Goal: Task Accomplishment & Management: Manage account settings

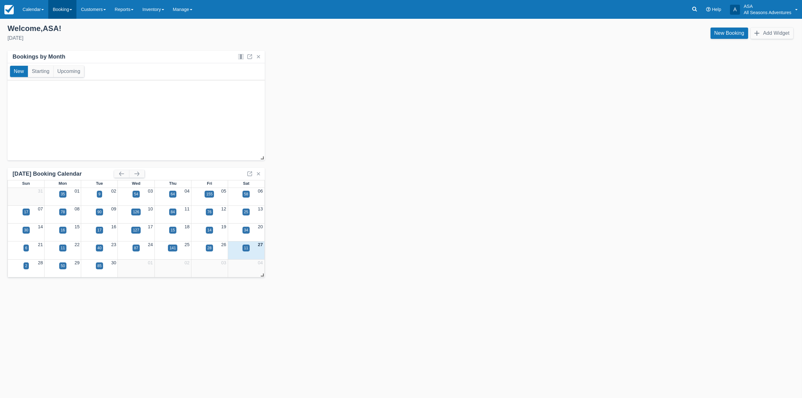
click at [59, 3] on link "Booking" at bounding box center [62, 9] width 28 height 19
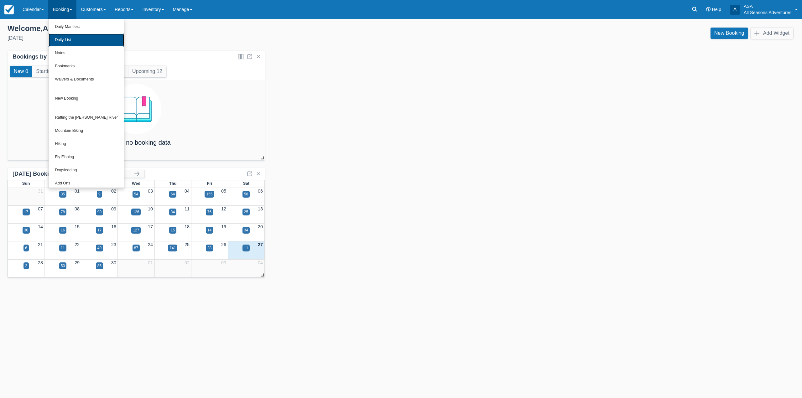
click at [72, 36] on link "Daily List" at bounding box center [87, 40] width 76 height 13
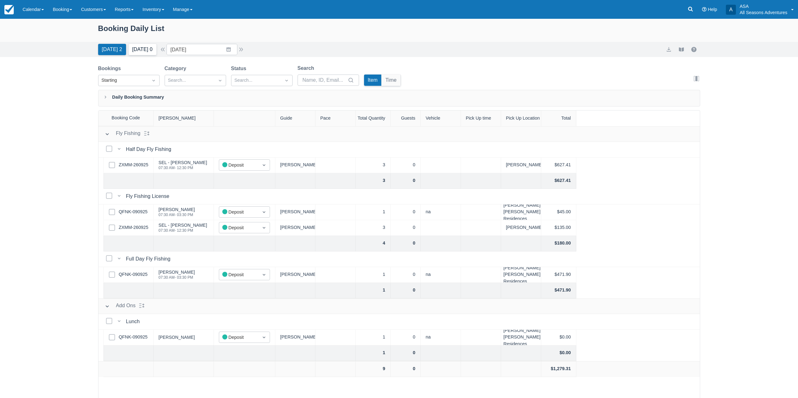
click at [139, 52] on button "Tomorrow 0" at bounding box center [143, 49] width 28 height 11
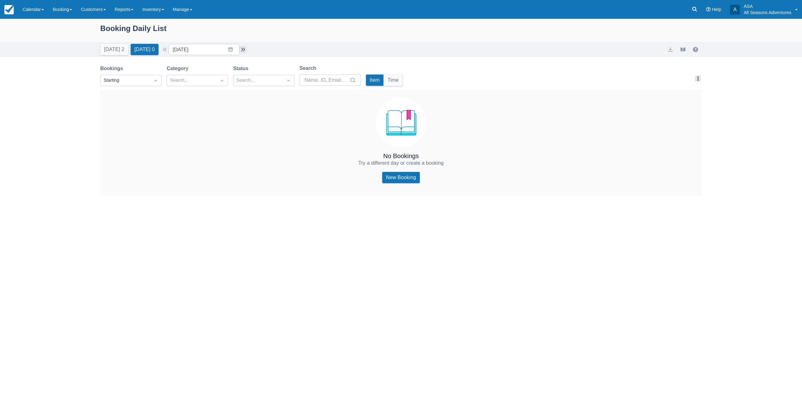
click at [246, 50] on button "button" at bounding box center [243, 50] width 8 height 8
type input "[DATE]"
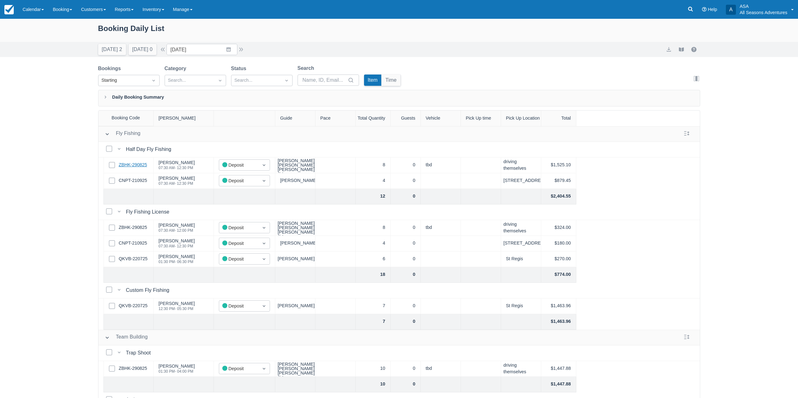
click at [139, 165] on link "ZBHK-290825" at bounding box center [133, 165] width 28 height 7
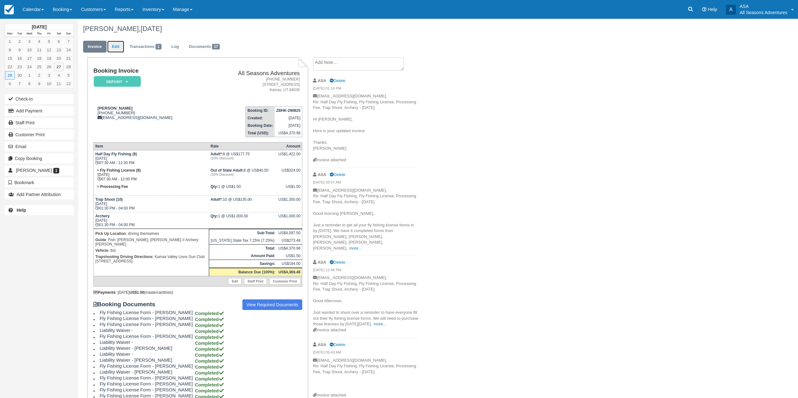
click at [118, 47] on link "Edit" at bounding box center [115, 47] width 17 height 12
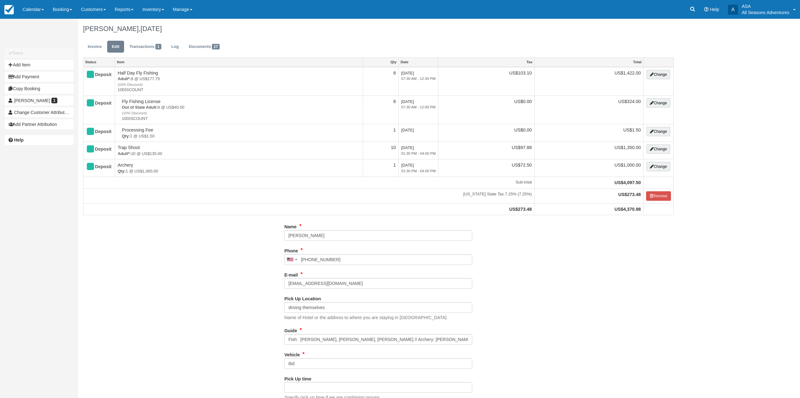
select select "Kamas Valley Lions Gun Club: [STREET_ADDRESS]"
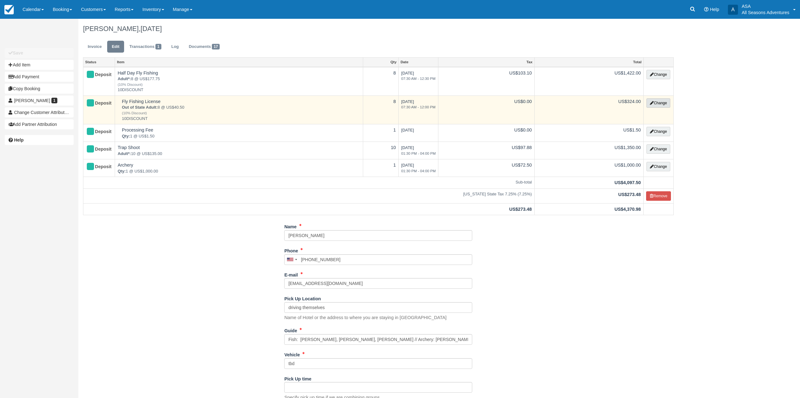
click at [662, 106] on button "Change" at bounding box center [659, 102] width 24 height 9
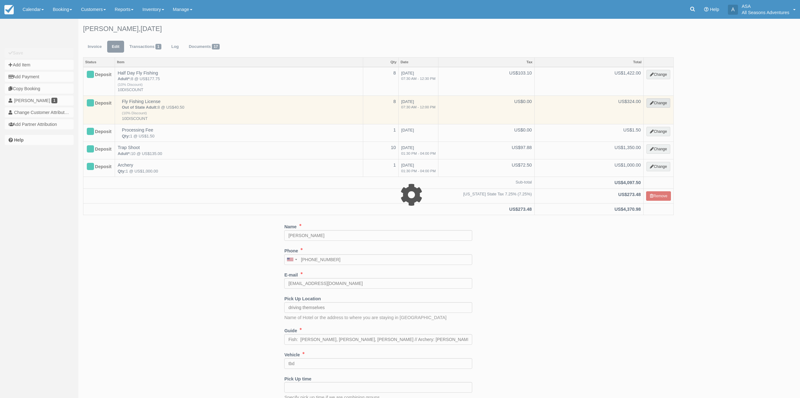
select select "8"
type input "324.00"
type input "10DISCOUNT"
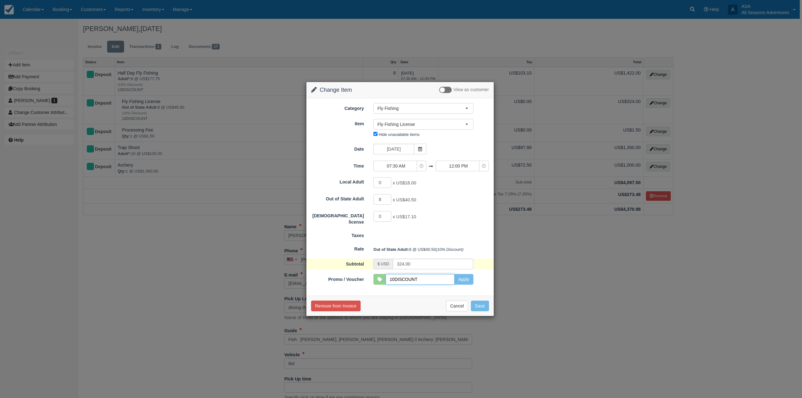
drag, startPoint x: 415, startPoint y: 277, endPoint x: 420, endPoint y: 277, distance: 4.4
click at [415, 277] on input "10DISCOUNT" at bounding box center [420, 279] width 69 height 11
drag, startPoint x: 427, startPoint y: 282, endPoint x: 329, endPoint y: 282, distance: 98.1
click at [343, 283] on div "Promo / Voucher 10DISCOUNT Apply SKYRUN10 ABODE10 PCLODGINGSUMMER2024 COOPERWYN…" at bounding box center [400, 279] width 187 height 11
click at [463, 285] on div "Category Fly Fishing Rafting the Weber River Mountain Biking Hiking Fly Fishing…" at bounding box center [400, 196] width 187 height 197
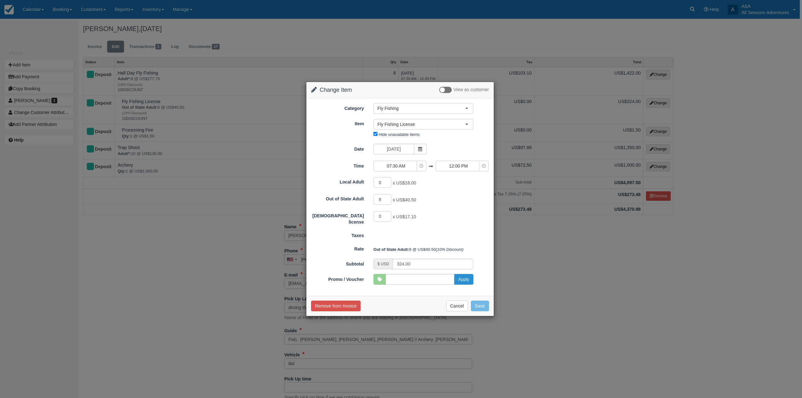
click at [465, 284] on button "Apply" at bounding box center [463, 279] width 19 height 11
type input "360.00"
click at [479, 306] on button "Save" at bounding box center [480, 306] width 18 height 11
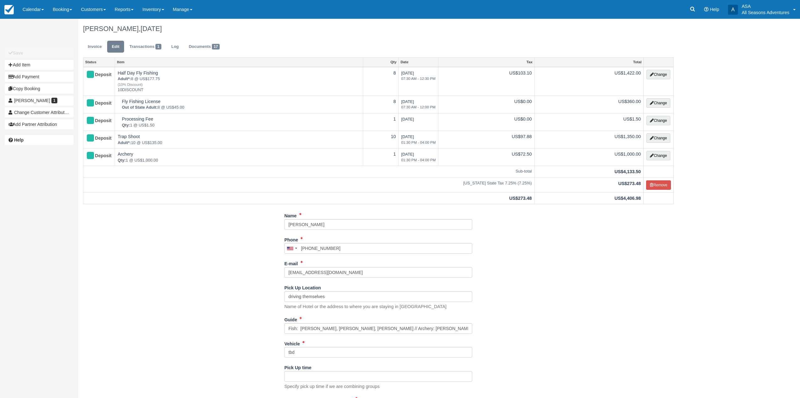
select select "Kamas Valley Lions Gun Club: [STREET_ADDRESS]"
click at [207, 44] on link "Documents 17" at bounding box center [204, 47] width 40 height 12
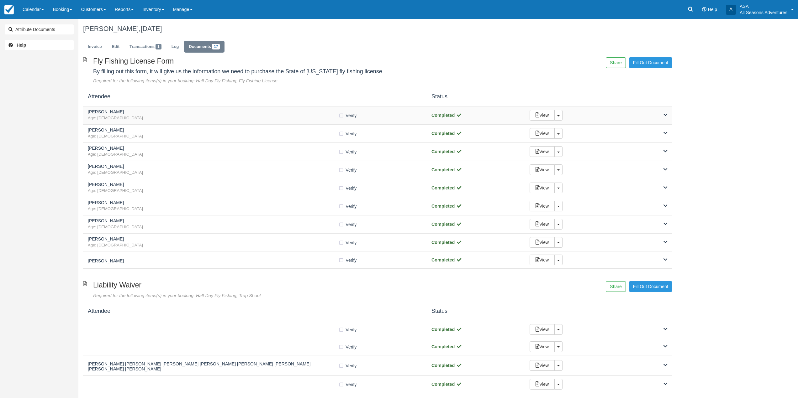
click at [266, 115] on div "[PERSON_NAME] Age: [DEMOGRAPHIC_DATA]" at bounding box center [213, 116] width 250 height 12
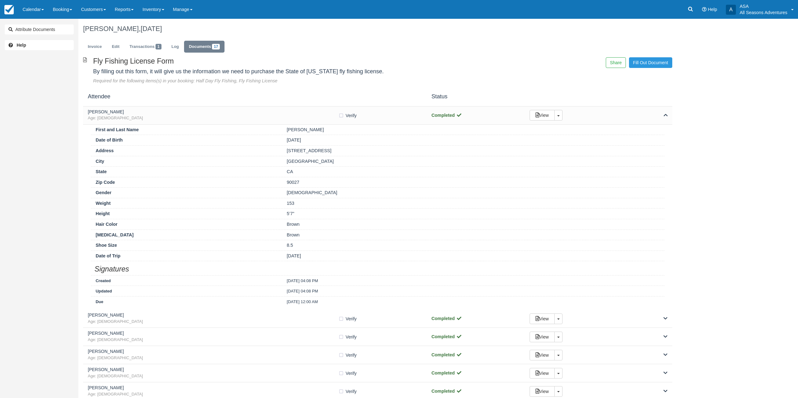
drag, startPoint x: 287, startPoint y: 150, endPoint x: 338, endPoint y: 147, distance: 50.9
click at [338, 147] on div "Address [STREET_ADDRESS]" at bounding box center [377, 150] width 573 height 11
copy div "1401 1/2, N Edgemont St"
drag, startPoint x: 342, startPoint y: 116, endPoint x: 328, endPoint y: 118, distance: 13.8
click at [342, 116] on label "Verify Verified" at bounding box center [349, 115] width 22 height 9
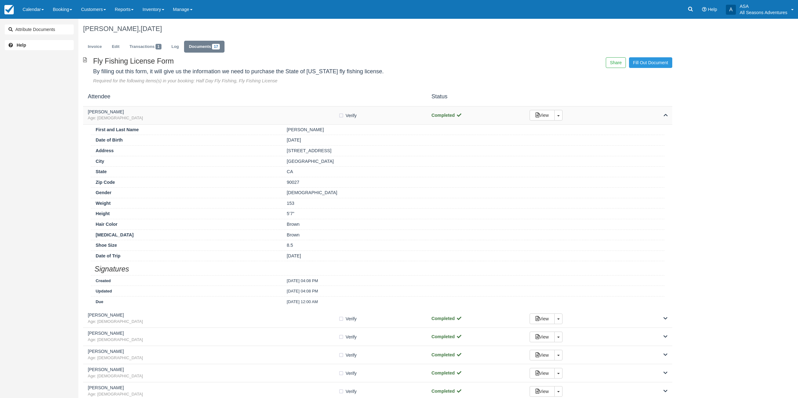
checkbox input "true"
click at [315, 112] on h5 "Joshua Buckwald" at bounding box center [213, 112] width 250 height 5
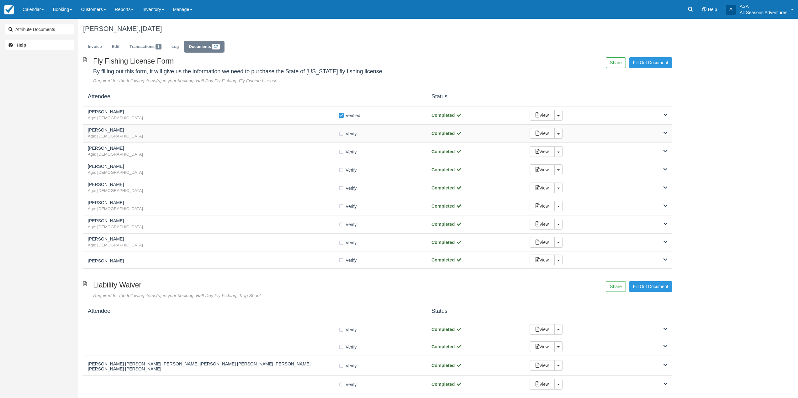
click at [315, 131] on h5 "Lisa Shamus" at bounding box center [213, 130] width 250 height 5
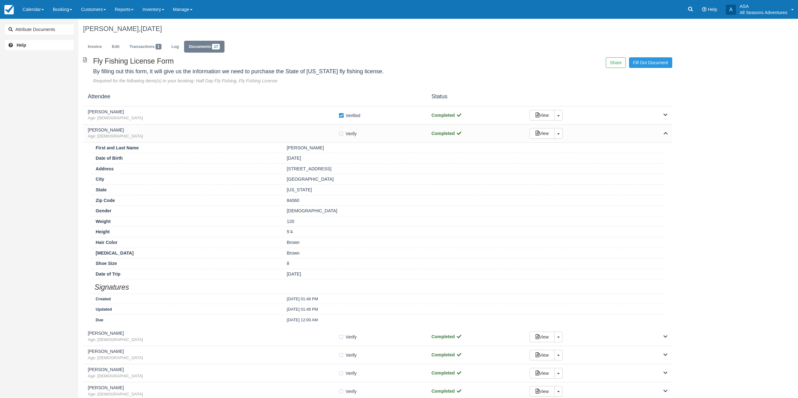
drag, startPoint x: 284, startPoint y: 170, endPoint x: 349, endPoint y: 168, distance: 64.9
click at [349, 168] on div "3267 west deer hollow road" at bounding box center [473, 169] width 382 height 7
copy div "3267 west deer hollow road"
click at [339, 133] on label "Verify Verified" at bounding box center [349, 133] width 22 height 9
checkbox input "true"
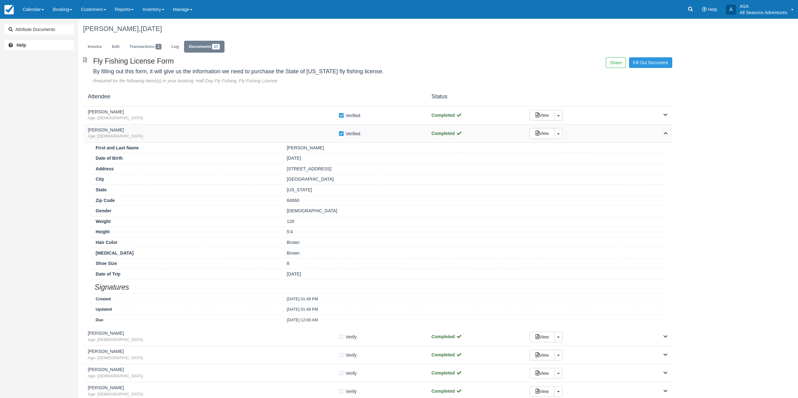
click at [297, 137] on span "Age: 58" at bounding box center [213, 137] width 250 height 6
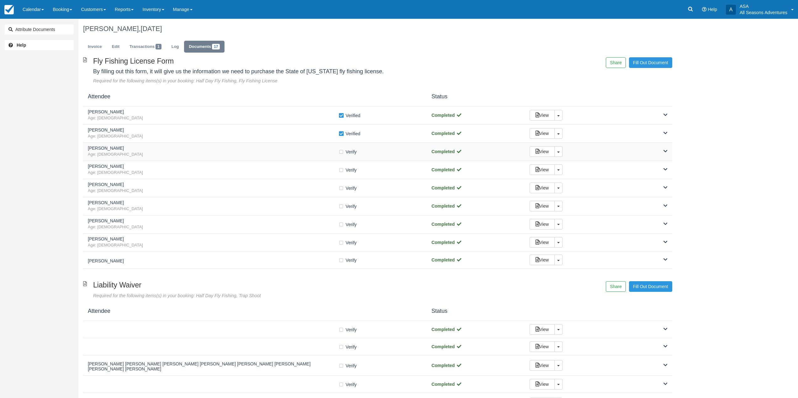
click at [294, 150] on h5 "Holly Ray" at bounding box center [213, 148] width 250 height 5
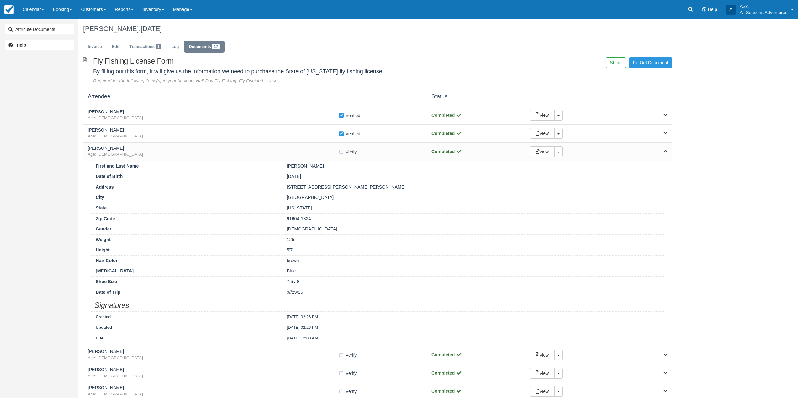
drag, startPoint x: 313, startPoint y: 184, endPoint x: 344, endPoint y: 181, distance: 31.2
click at [344, 181] on div "First and Last Name Holly Ray Date of Birth 08/04/92 Address 4216 Mary Ellen Av…" at bounding box center [377, 254] width 589 height 186
click at [346, 186] on div "4216 Mary Ellen Ave, apt 13" at bounding box center [473, 187] width 382 height 7
drag, startPoint x: 342, startPoint y: 188, endPoint x: 288, endPoint y: 190, distance: 54.6
click at [288, 190] on div "4216 Mary Ellen Ave, apt 13" at bounding box center [473, 187] width 382 height 7
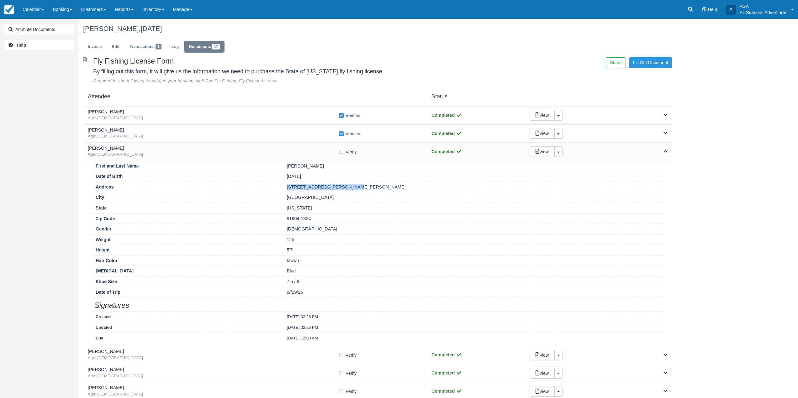
copy div "4216 Mary Ellen Ave, apt 13"
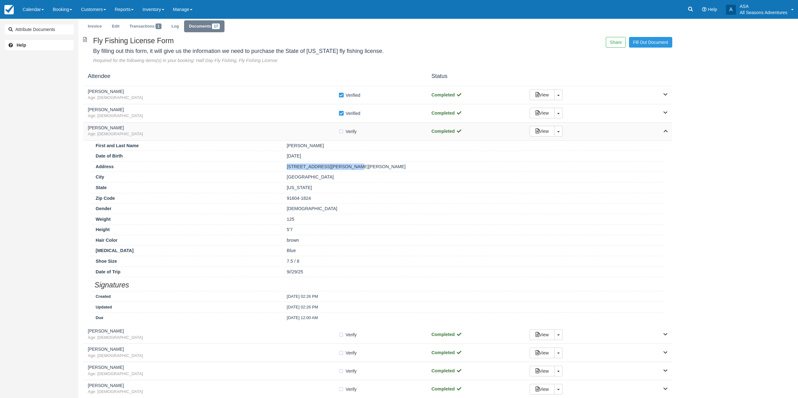
scroll to position [31, 0]
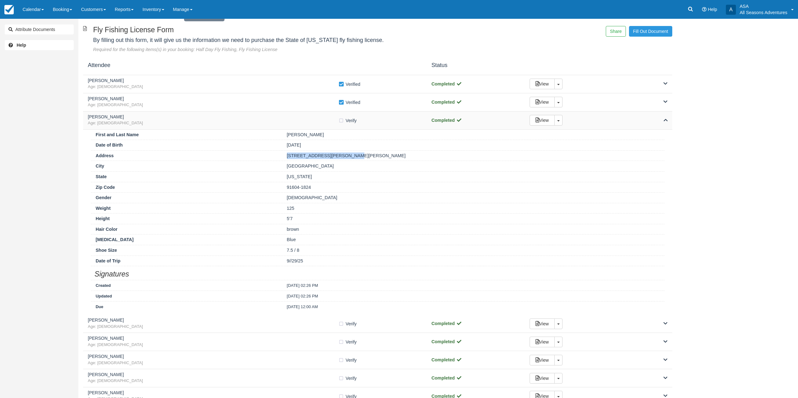
drag, startPoint x: 340, startPoint y: 121, endPoint x: 331, endPoint y: 122, distance: 8.8
click at [340, 121] on label "Verify Verified" at bounding box center [349, 120] width 22 height 9
checkbox input "true"
click at [326, 120] on div "Holly Ray Age: 33" at bounding box center [213, 121] width 250 height 12
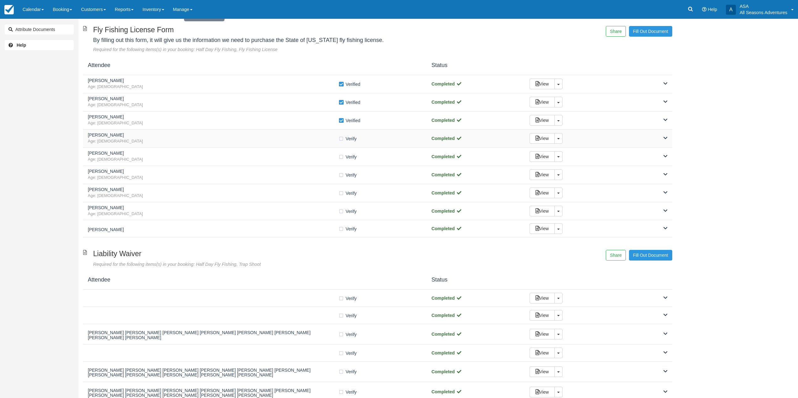
click at [311, 144] on div "Jordan butts Age: 32 Verify Verified Completed View Toggle Dropdown Detach" at bounding box center [377, 139] width 589 height 18
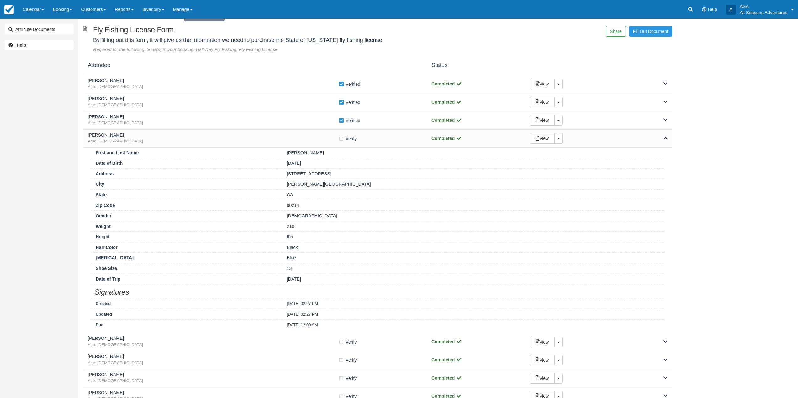
drag, startPoint x: 286, startPoint y: 175, endPoint x: 352, endPoint y: 177, distance: 65.8
click at [352, 177] on div "[STREET_ADDRESS]" at bounding box center [473, 174] width 382 height 7
copy div "[STREET_ADDRESS]"
click at [342, 139] on label "Verify Verified" at bounding box center [349, 138] width 22 height 9
checkbox input "true"
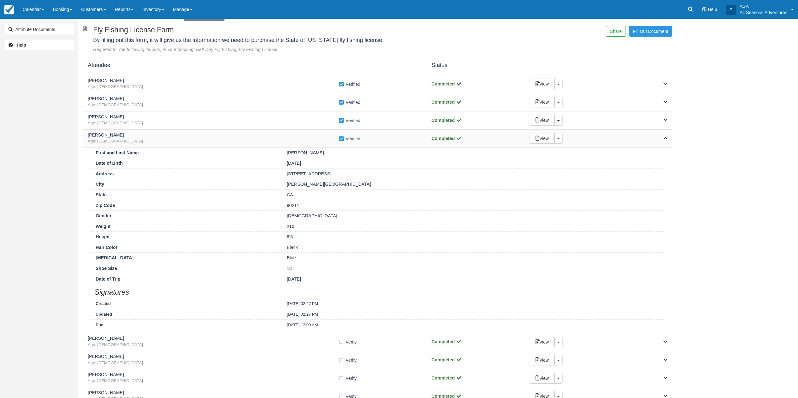
click at [329, 142] on span "Age: 32" at bounding box center [213, 142] width 250 height 6
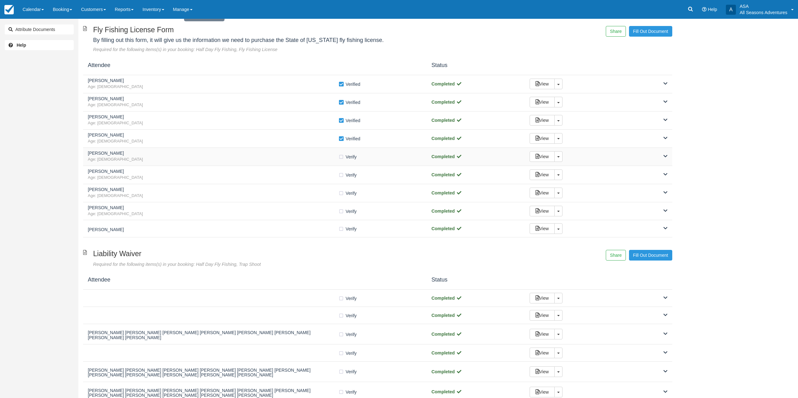
click at [329, 153] on h5 "Nicholas Sasto" at bounding box center [213, 153] width 250 height 5
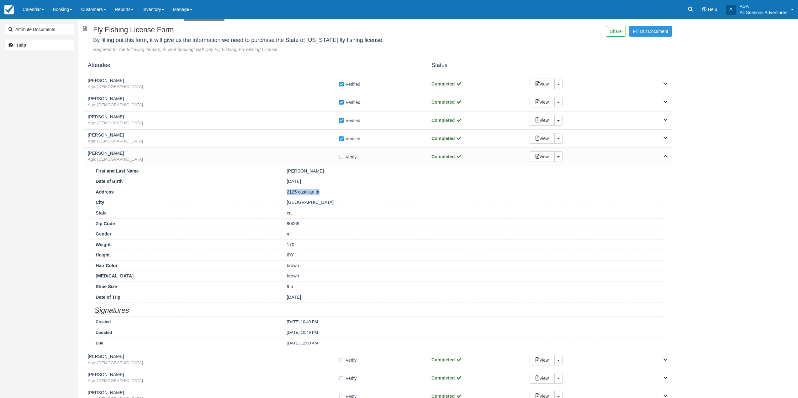
drag, startPoint x: 288, startPoint y: 194, endPoint x: 320, endPoint y: 190, distance: 32.5
click at [320, 190] on div "2125 castilian dr" at bounding box center [473, 192] width 382 height 7
copy div "2125 castilian dr"
click at [339, 157] on label "Verify Verified" at bounding box center [349, 156] width 22 height 9
checkbox input "true"
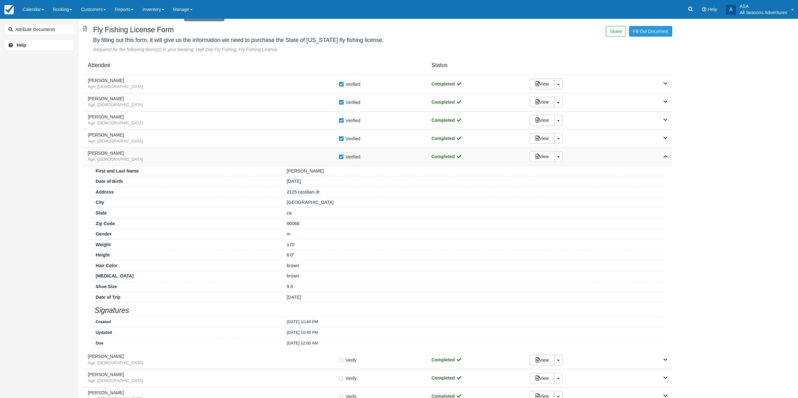
click at [333, 158] on span "Age: 34" at bounding box center [213, 160] width 250 height 6
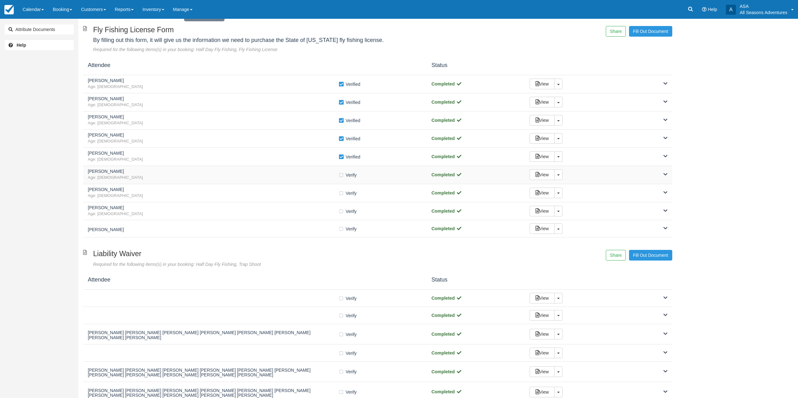
click at [295, 171] on h5 "Rachel DeRose" at bounding box center [213, 171] width 250 height 5
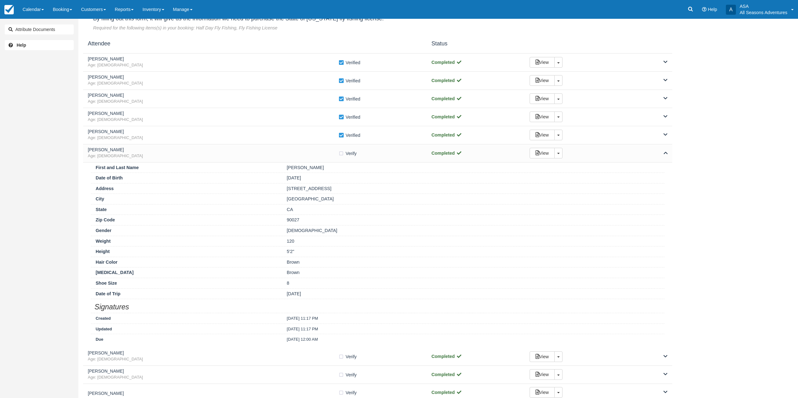
scroll to position [63, 0]
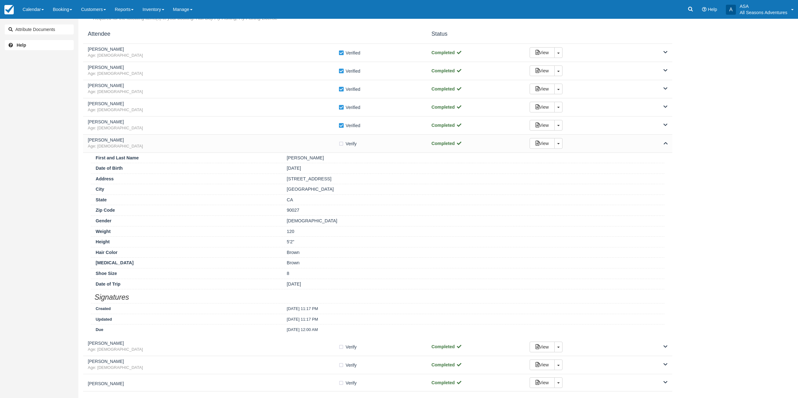
drag, startPoint x: 284, startPoint y: 177, endPoint x: 369, endPoint y: 176, distance: 85.0
click at [369, 176] on div "1401 N Edgemont St, 1/2" at bounding box center [473, 179] width 382 height 7
copy div "1401 N Edgemont St, 1/2"
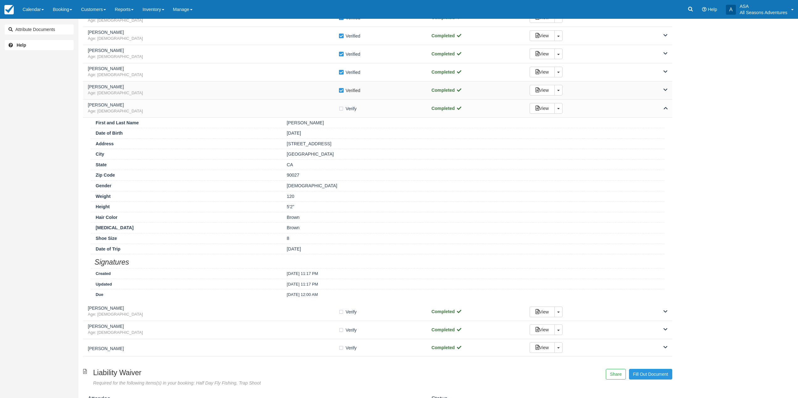
scroll to position [157, 0]
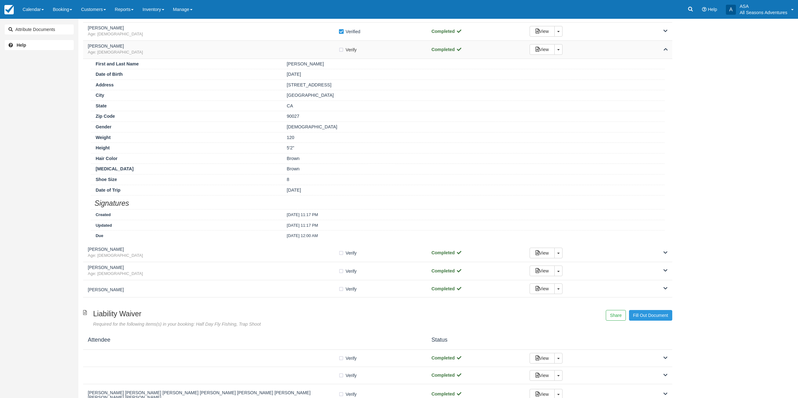
click at [339, 49] on label "Verify Verified" at bounding box center [349, 49] width 22 height 9
checkbox input "true"
click at [325, 49] on h5 "Rachel DeRose" at bounding box center [213, 46] width 250 height 5
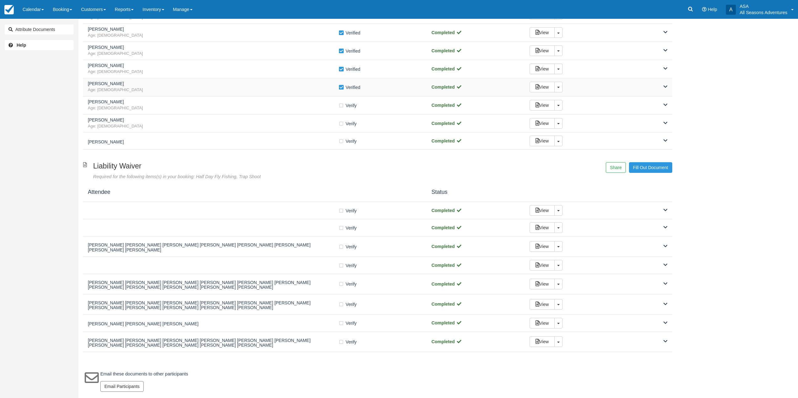
scroll to position [113, 0]
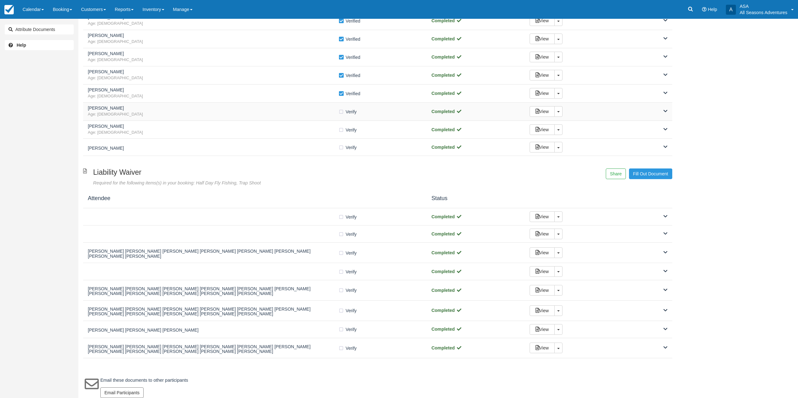
click at [319, 116] on span "Age: 68" at bounding box center [213, 115] width 250 height 6
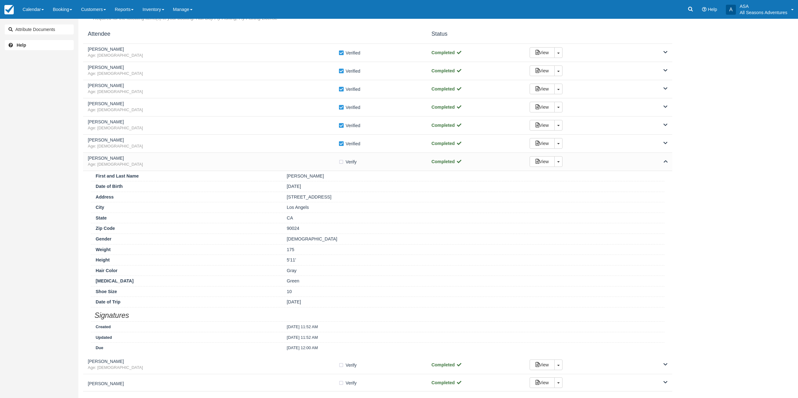
scroll to position [94, 0]
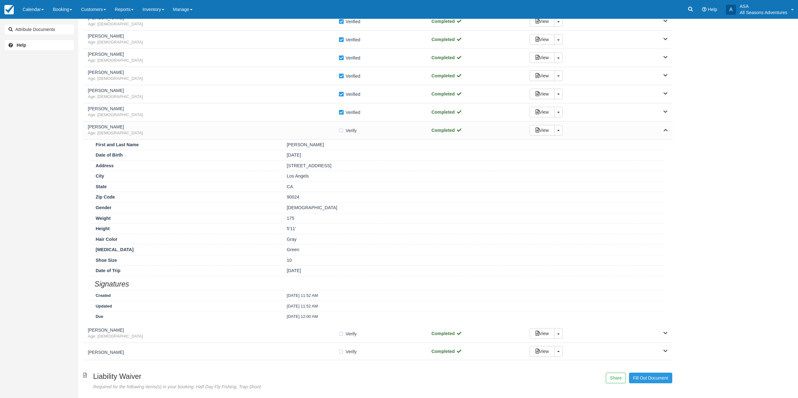
drag, startPoint x: 280, startPoint y: 169, endPoint x: 328, endPoint y: 160, distance: 48.8
click at [328, 160] on div "Address 10960 Wilshire Blvd" at bounding box center [377, 165] width 573 height 11
copy div "10960 Wilshire Blvd"
click at [339, 132] on label "Verify Verified" at bounding box center [349, 130] width 22 height 9
checkbox input "true"
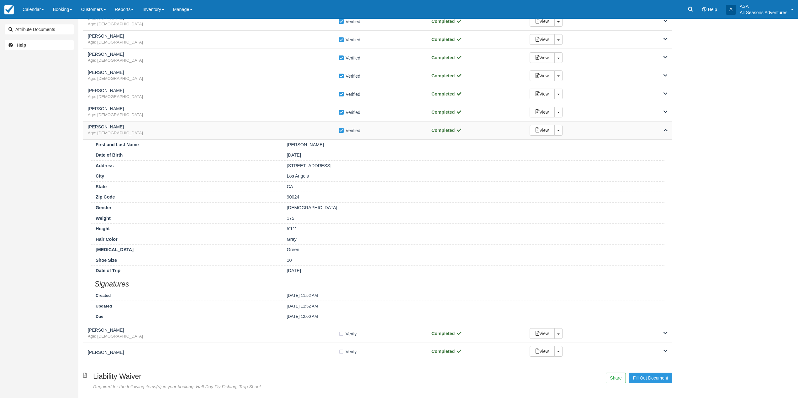
click at [321, 133] on span "Age: 68" at bounding box center [213, 133] width 250 height 6
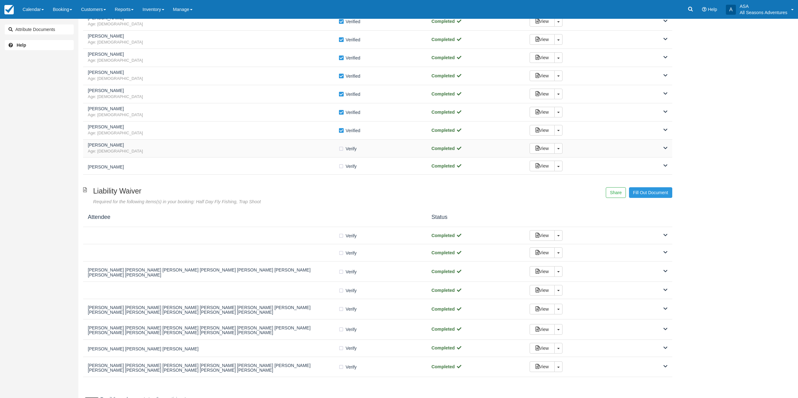
click at [320, 148] on div "ede ravich Age: 32" at bounding box center [213, 149] width 250 height 12
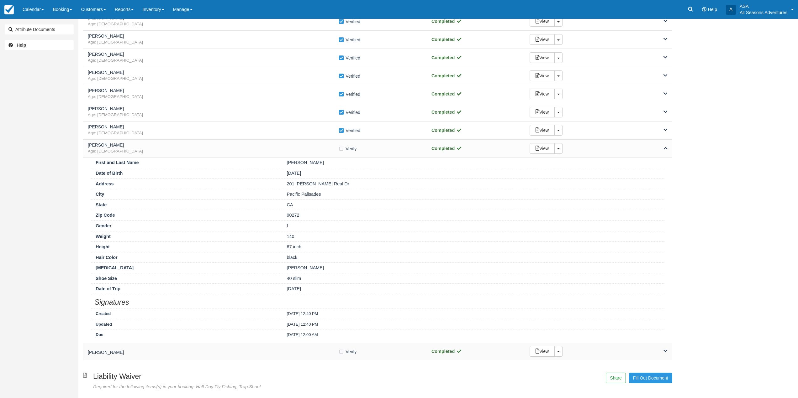
click at [257, 355] on h5 "Rachel DeRose" at bounding box center [213, 352] width 250 height 5
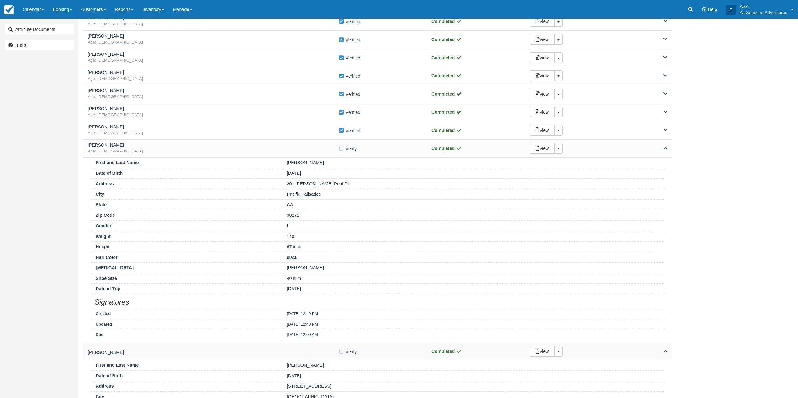
click at [257, 355] on h5 "Rachel DeRose" at bounding box center [213, 352] width 250 height 5
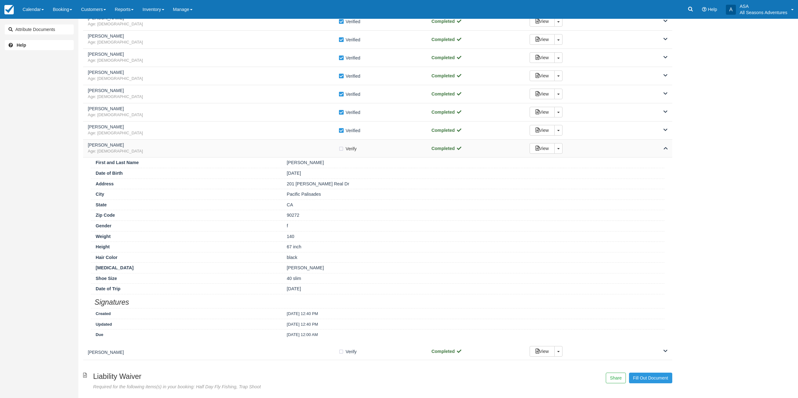
click at [342, 148] on label "Verify Verified" at bounding box center [349, 148] width 22 height 9
checkbox input "true"
click at [318, 151] on span "Age: 32" at bounding box center [213, 152] width 250 height 6
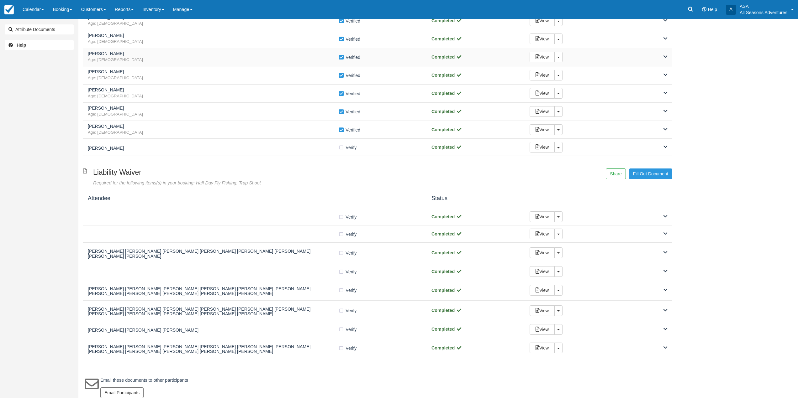
scroll to position [0, 0]
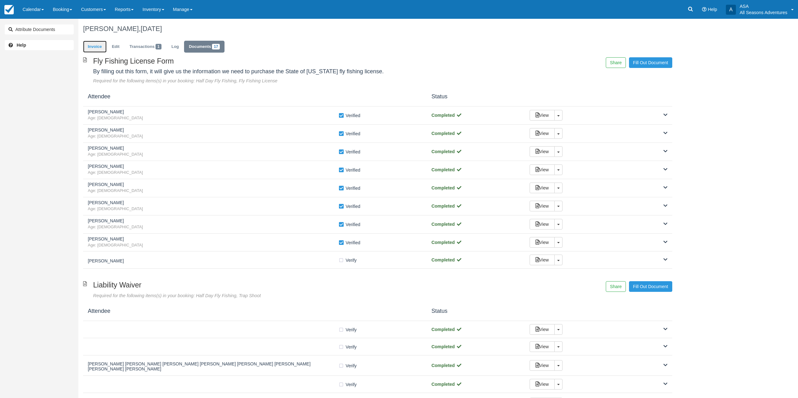
click at [98, 49] on link "Invoice" at bounding box center [95, 47] width 24 height 12
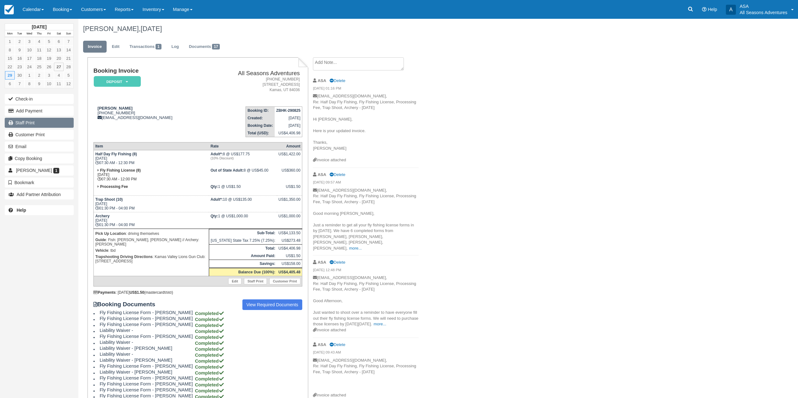
click at [53, 123] on link "Staff Print" at bounding box center [39, 123] width 69 height 10
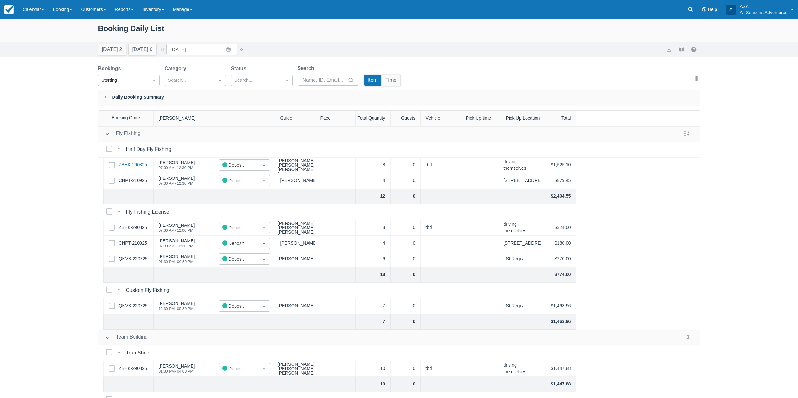
click at [128, 165] on link "ZBHK-290825" at bounding box center [133, 165] width 28 height 7
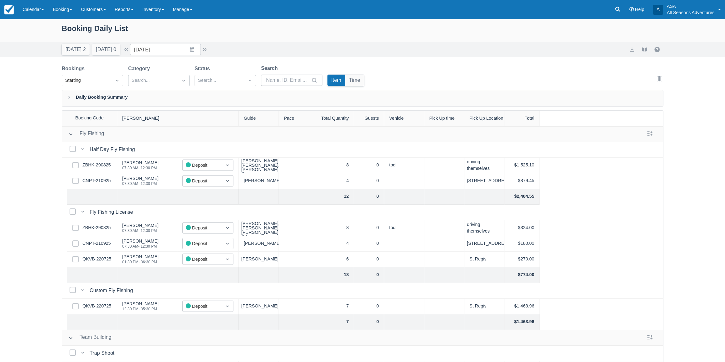
click at [111, 180] on div "Select Row CNPT-210925" at bounding box center [92, 181] width 50 height 16
click at [108, 182] on link "CNPT-210925" at bounding box center [96, 180] width 28 height 7
click at [100, 256] on link "QKVB-220725" at bounding box center [96, 259] width 29 height 7
click at [75, 50] on button "Today 2" at bounding box center [76, 49] width 28 height 11
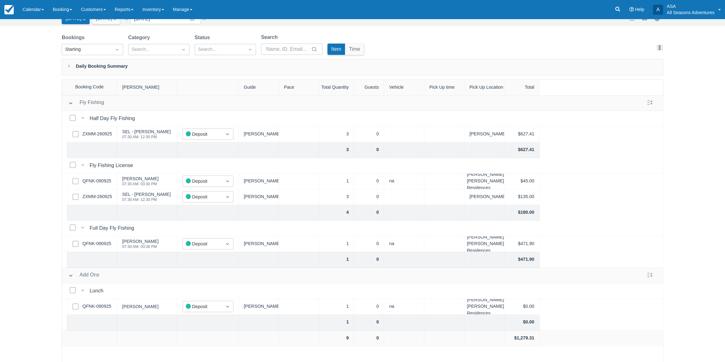
scroll to position [31, 0]
click at [38, 229] on div "Booking Daily List Today 2 Tomorrow 0 Date 09/27/25 Navigate forward to interac…" at bounding box center [362, 174] width 725 height 375
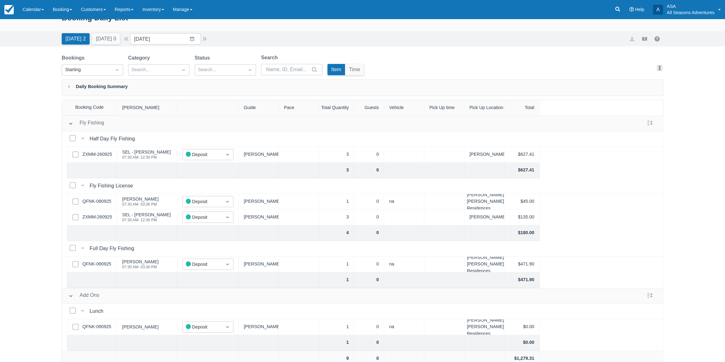
scroll to position [0, 0]
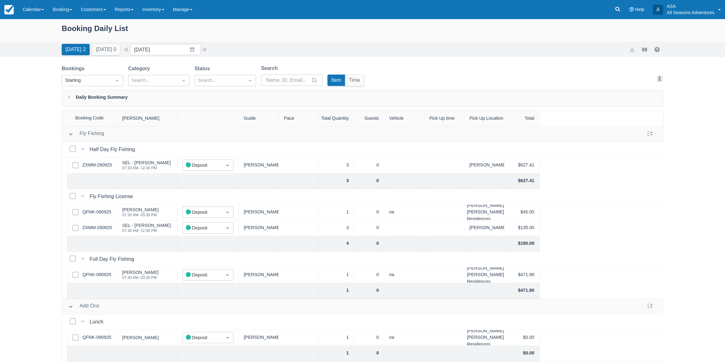
click at [38, 229] on div "Booking Daily List Today 2 Tomorrow 0 Date 09/27/25 Navigate forward to interac…" at bounding box center [362, 206] width 725 height 375
click at [38, 224] on div "Booking Daily List Today 2 Tomorrow 0 Date 09/27/25 Navigate forward to interac…" at bounding box center [362, 206] width 725 height 375
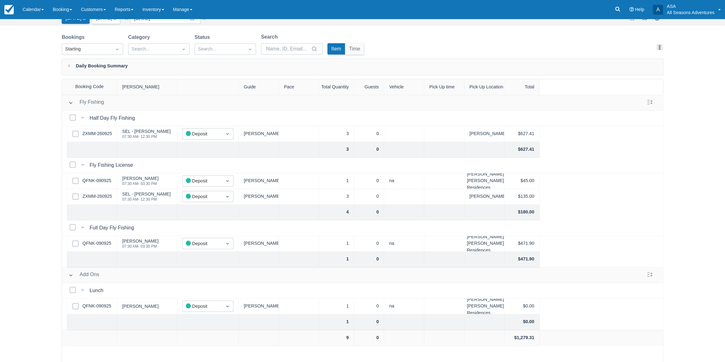
scroll to position [3, 0]
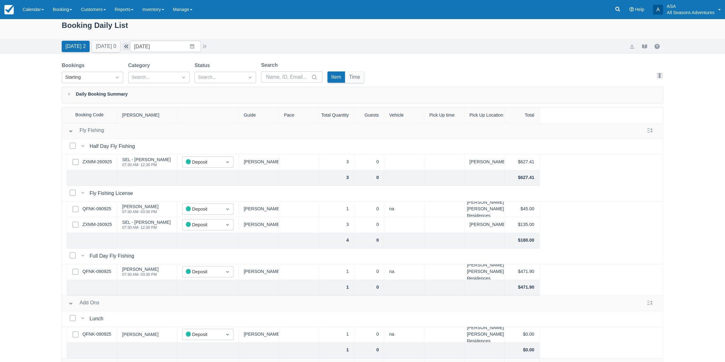
click at [130, 46] on button "button" at bounding box center [127, 47] width 8 height 8
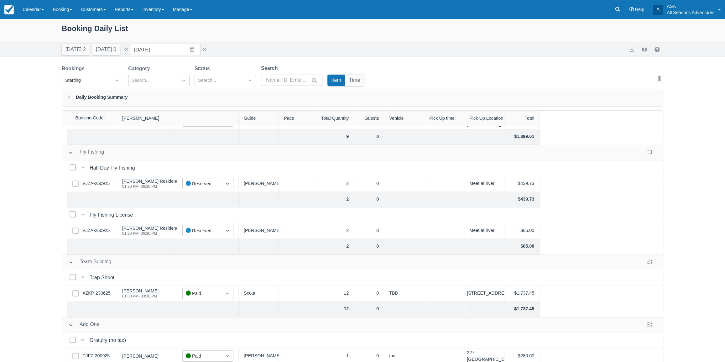
scroll to position [50, 0]
click at [156, 48] on input "09/26/25" at bounding box center [165, 49] width 71 height 11
click at [156, 145] on td "29" at bounding box center [156, 145] width 12 height 12
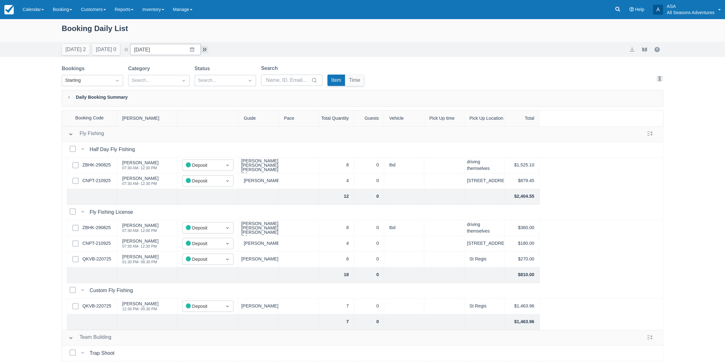
click at [205, 50] on button "button" at bounding box center [205, 50] width 8 height 8
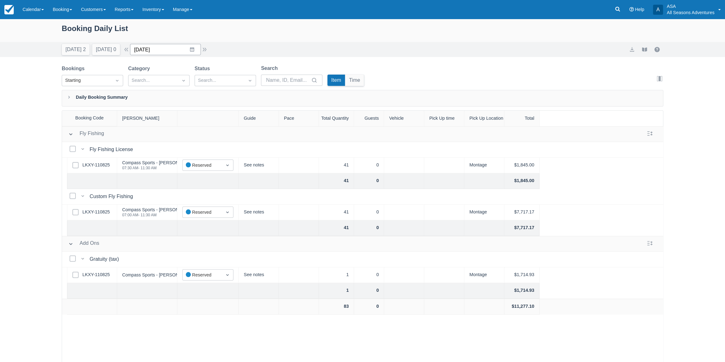
click at [166, 49] on input "09/30/25" at bounding box center [165, 49] width 71 height 11
click at [258, 33] on div "Booking Daily List" at bounding box center [363, 32] width 602 height 18
click at [207, 47] on button "button" at bounding box center [205, 50] width 8 height 8
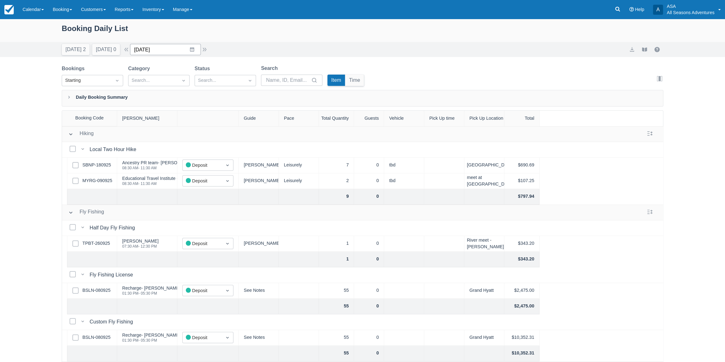
click at [179, 49] on input "10/01/25" at bounding box center [165, 49] width 71 height 11
click at [196, 97] on div "Daily Booking Summary" at bounding box center [363, 98] width 602 height 17
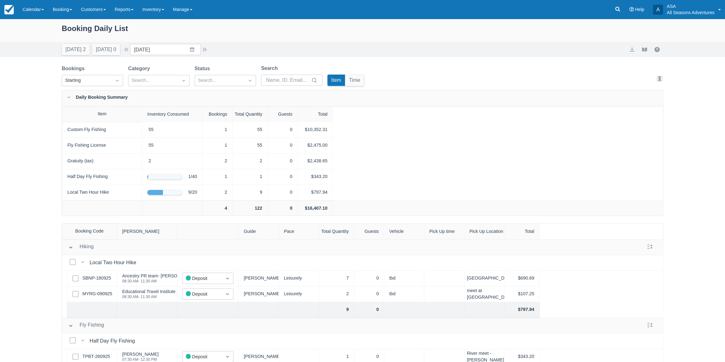
click at [217, 100] on div "Daily Booking Summary" at bounding box center [363, 98] width 602 height 16
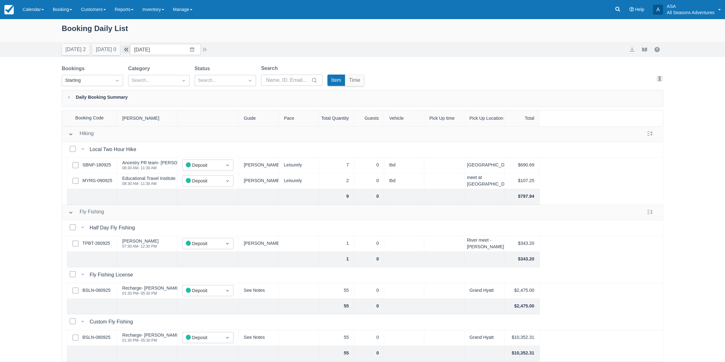
click at [130, 48] on button "button" at bounding box center [127, 50] width 8 height 8
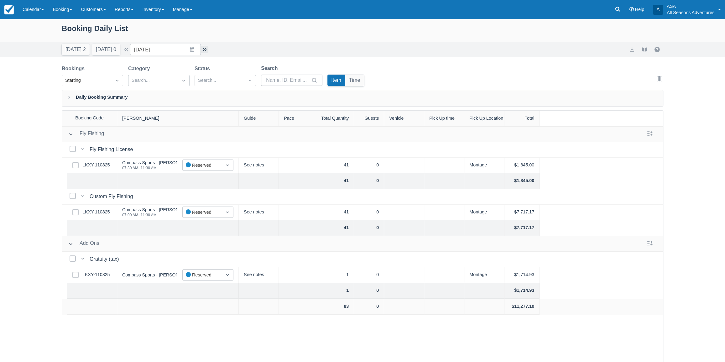
click at [208, 50] on button "button" at bounding box center [205, 50] width 8 height 8
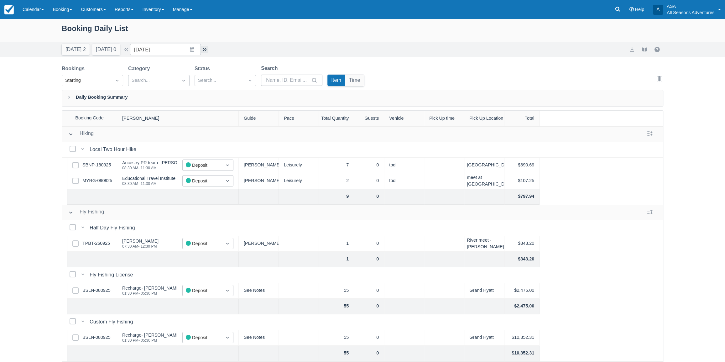
click at [206, 49] on button "button" at bounding box center [205, 50] width 8 height 8
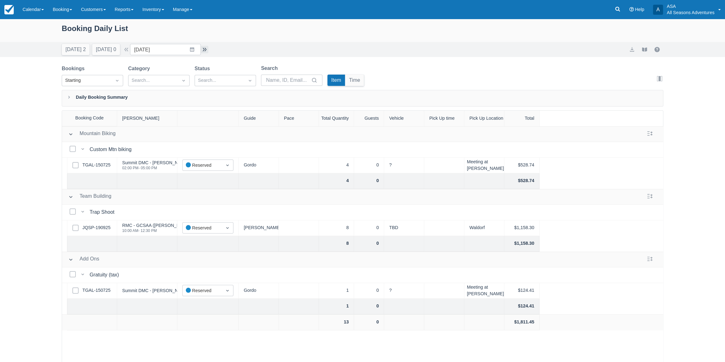
click at [207, 50] on button "button" at bounding box center [205, 50] width 8 height 8
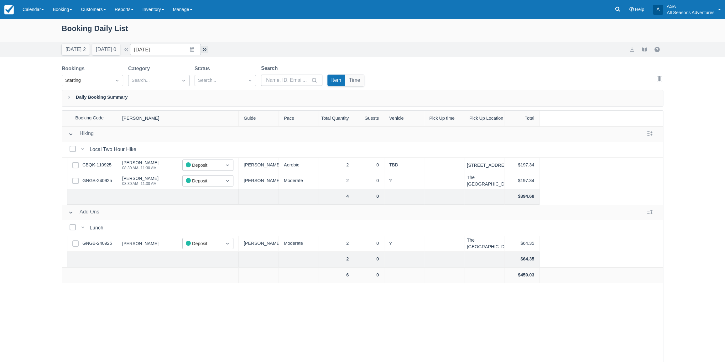
click at [208, 46] on button "button" at bounding box center [205, 50] width 8 height 8
type input "10/05/25"
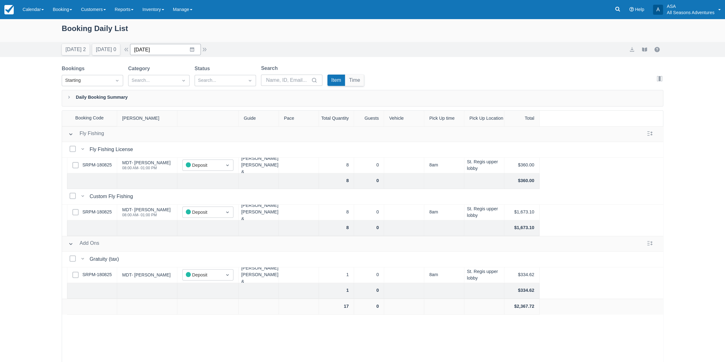
click at [183, 50] on input "10/05/25" at bounding box center [165, 49] width 71 height 11
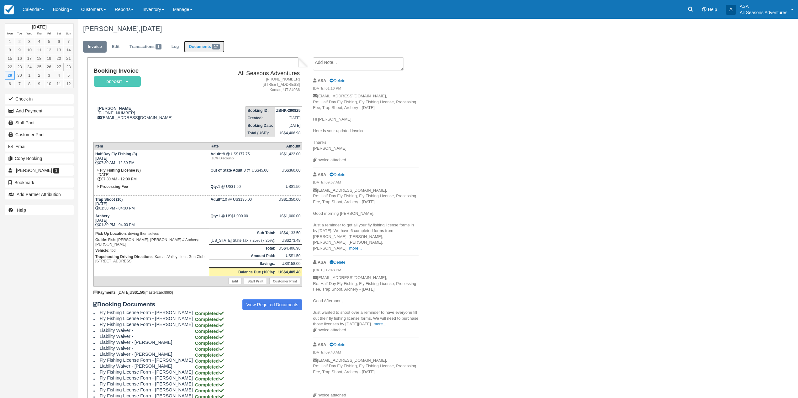
click at [214, 50] on link "Documents 17" at bounding box center [204, 47] width 40 height 12
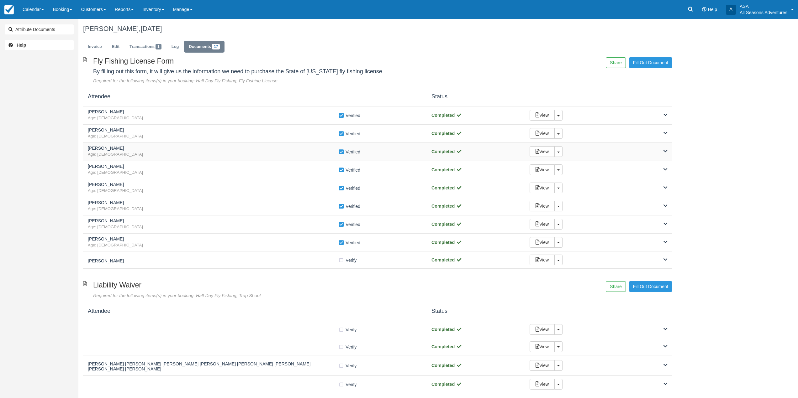
click at [124, 157] on span "Age: [DEMOGRAPHIC_DATA]" at bounding box center [213, 155] width 250 height 6
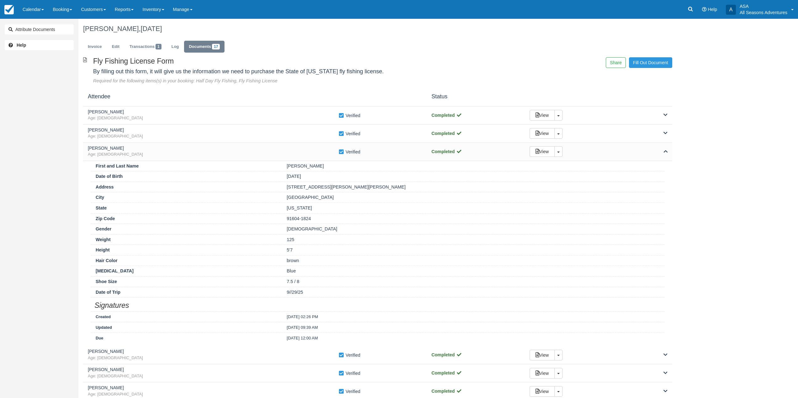
scroll to position [63, 0]
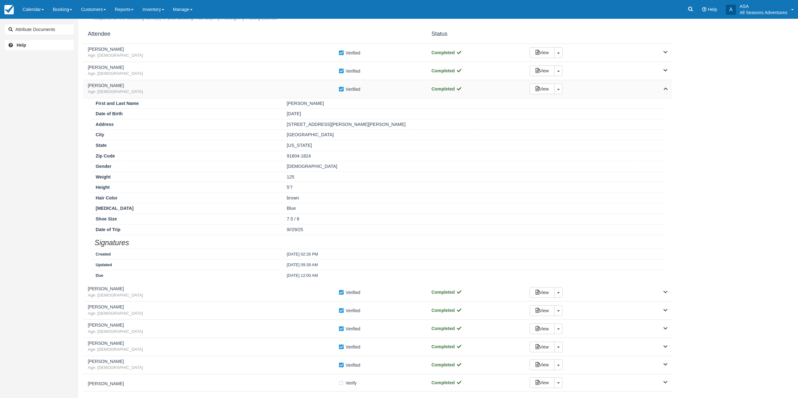
click at [184, 82] on div "Holly Ray Age: 33 Verify Verified Completed View Toggle Dropdown Detach" at bounding box center [377, 89] width 589 height 18
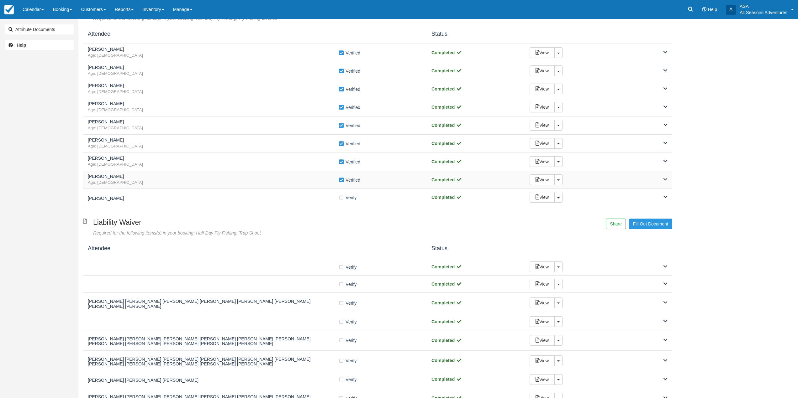
click at [124, 180] on span "Age: 32" at bounding box center [213, 183] width 250 height 6
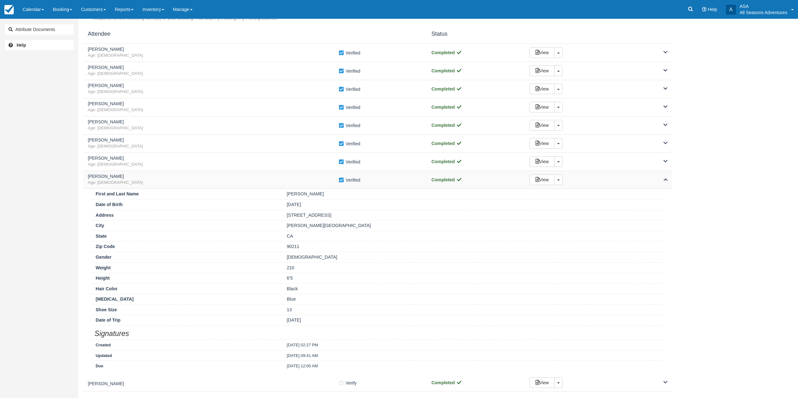
click at [143, 181] on span "Age: 32" at bounding box center [213, 183] width 250 height 6
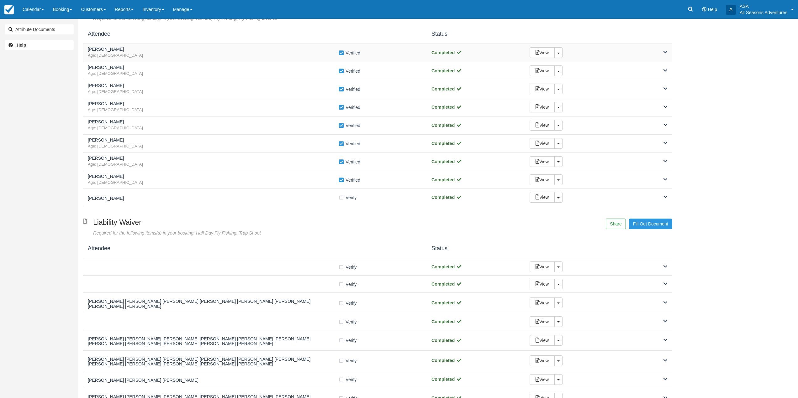
click at [132, 54] on span "Age: 33" at bounding box center [213, 56] width 250 height 6
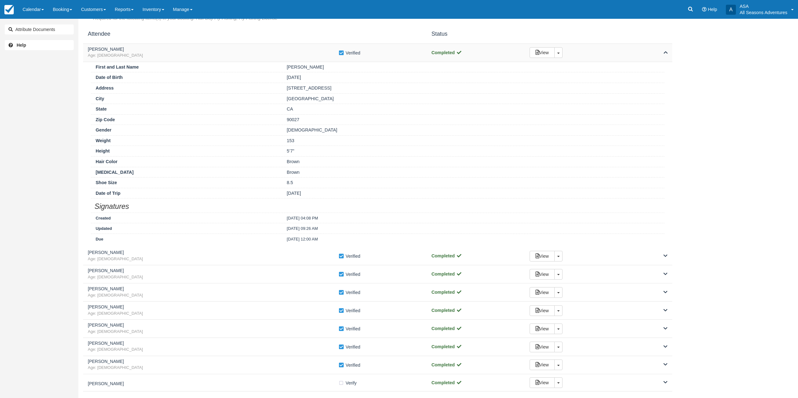
click at [184, 50] on h5 "Joshua Buckwald" at bounding box center [213, 49] width 250 height 5
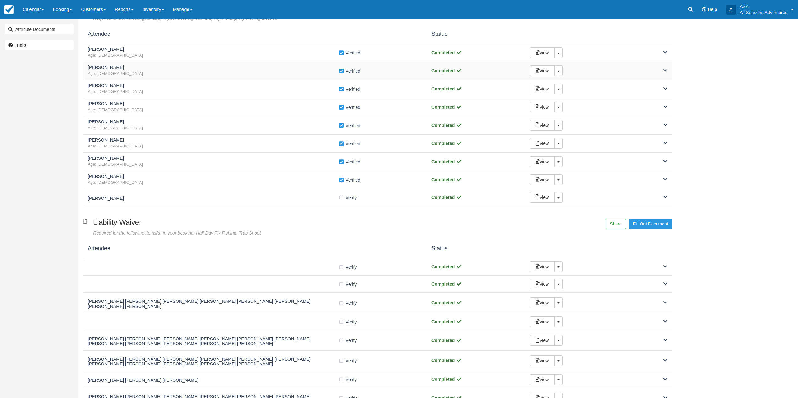
click at [182, 75] on span "Age: 58" at bounding box center [213, 74] width 250 height 6
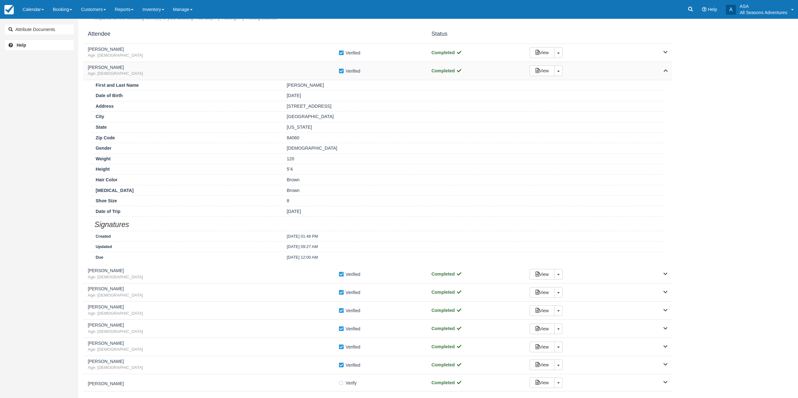
click at [182, 75] on span "Age: 58" at bounding box center [213, 74] width 250 height 6
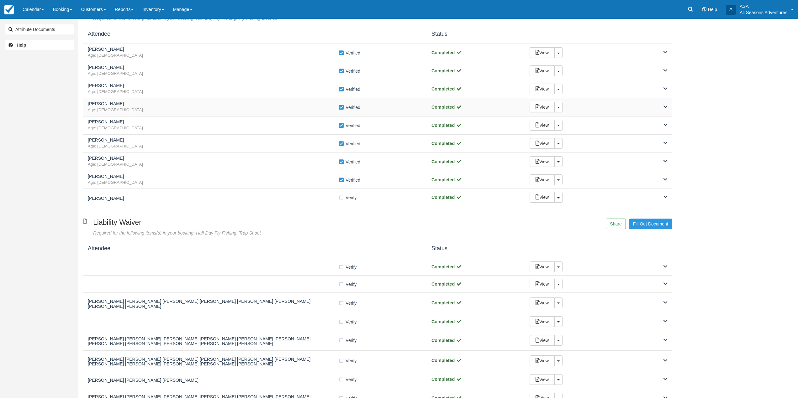
click at [161, 108] on span "Age: 34" at bounding box center [213, 110] width 250 height 6
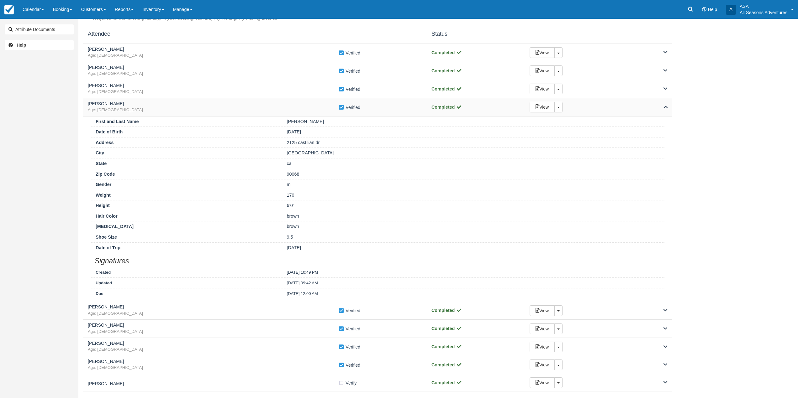
click at [161, 108] on span "Age: 34" at bounding box center [213, 110] width 250 height 6
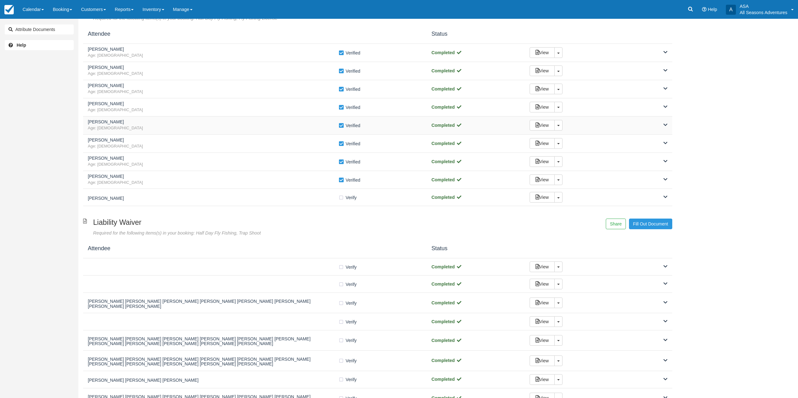
click at [156, 124] on h5 "Rachel DeRose" at bounding box center [213, 122] width 250 height 5
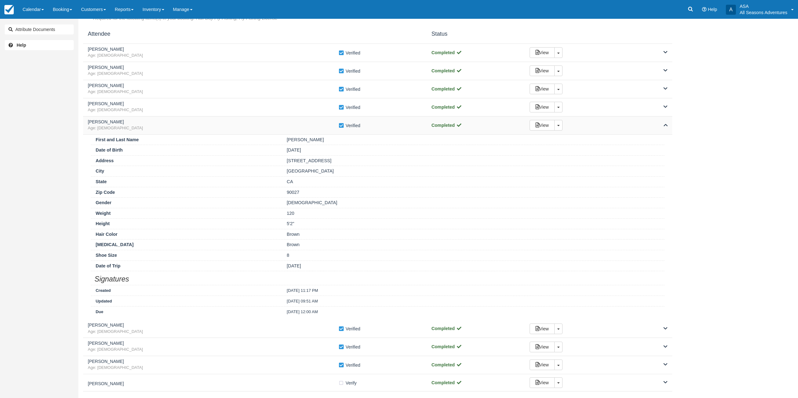
click at [156, 125] on div "Rachel DeRose Age: 33" at bounding box center [213, 126] width 250 height 12
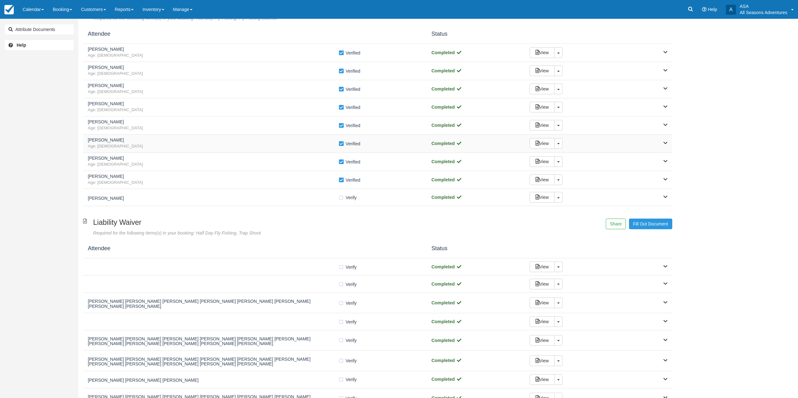
click at [154, 150] on div "Jess Ravich Age: 68 Verify Verified Completed View Toggle Dropdown Detach" at bounding box center [377, 144] width 589 height 18
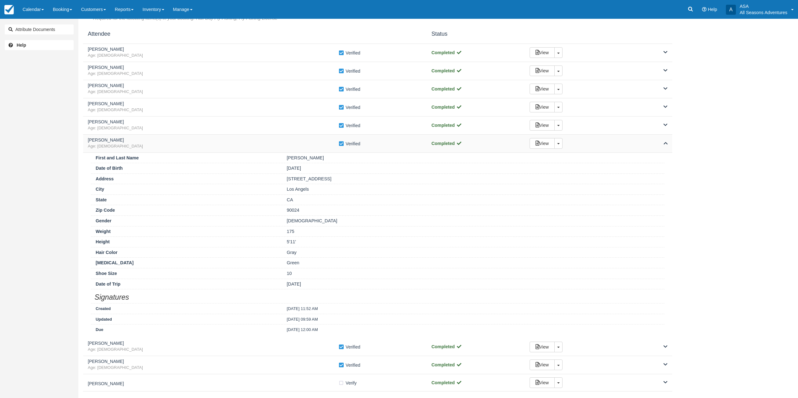
click at [154, 150] on div "Jess Ravich Age: 68 Verify Verified Completed View Toggle Dropdown Detach" at bounding box center [377, 144] width 589 height 18
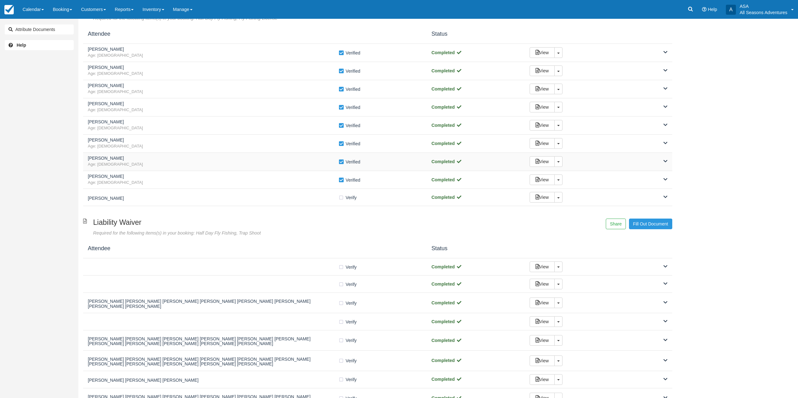
click at [153, 162] on span "Age: 32" at bounding box center [213, 165] width 250 height 6
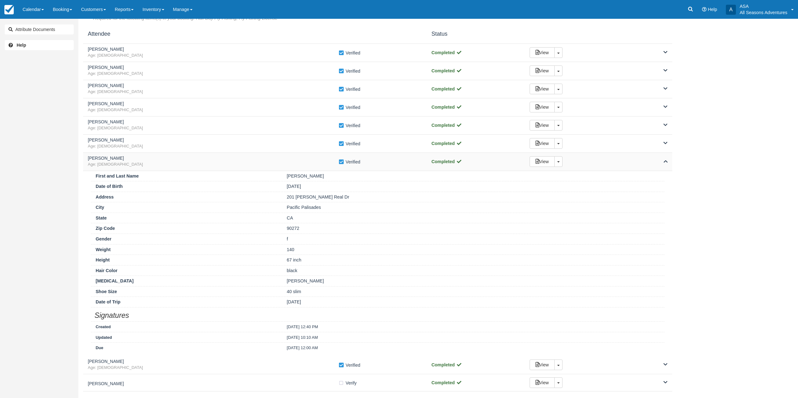
scroll to position [0, 0]
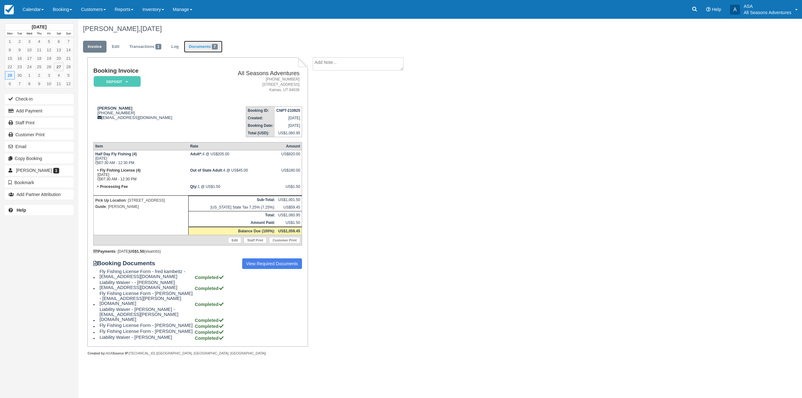
click at [206, 44] on link "Documents 7" at bounding box center [203, 47] width 38 height 12
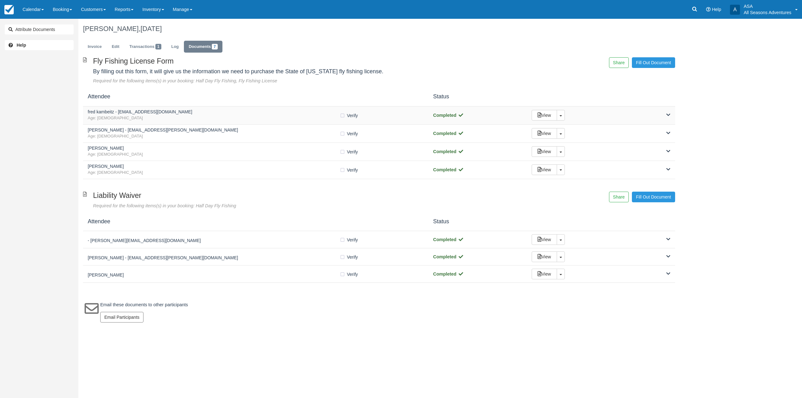
click at [256, 123] on div "fred kambeitz - [EMAIL_ADDRESS][DOMAIN_NAME] Age: [DEMOGRAPHIC_DATA] Verify Ver…" at bounding box center [379, 116] width 592 height 18
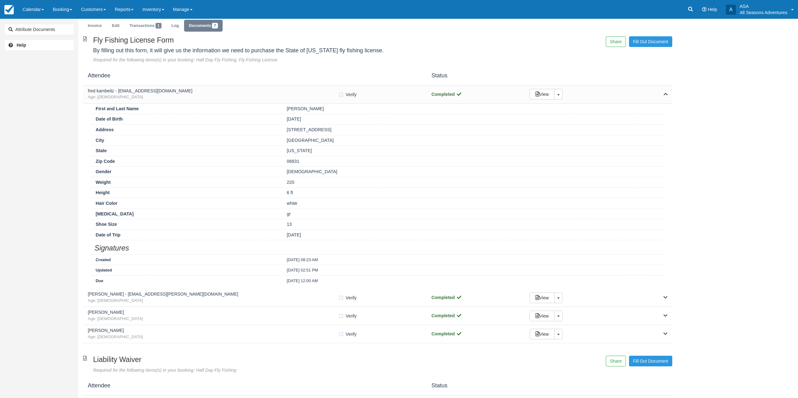
scroll to position [31, 0]
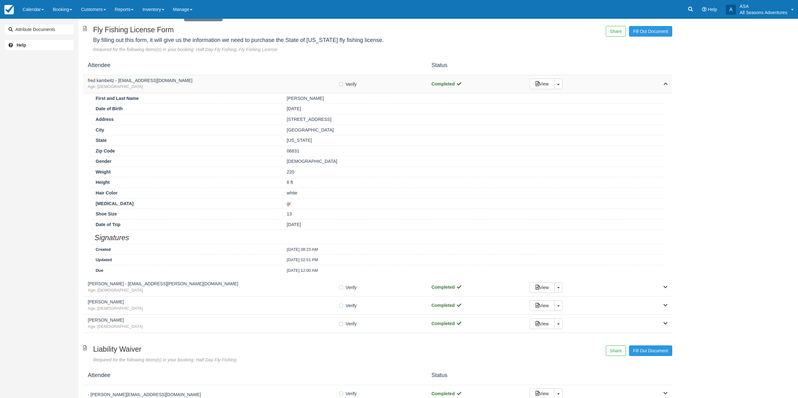
click at [340, 85] on label "Verify Verified" at bounding box center [349, 84] width 22 height 9
checkbox input "true"
click at [327, 89] on span "Age: [DEMOGRAPHIC_DATA]" at bounding box center [213, 87] width 250 height 6
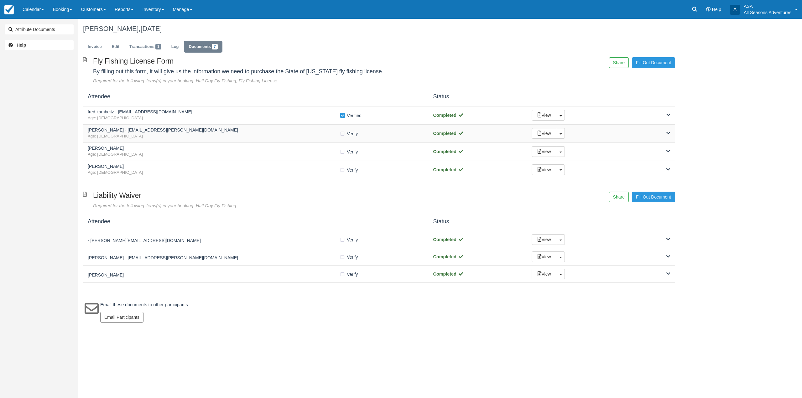
click at [221, 135] on span "Age: [DEMOGRAPHIC_DATA]" at bounding box center [214, 137] width 252 height 6
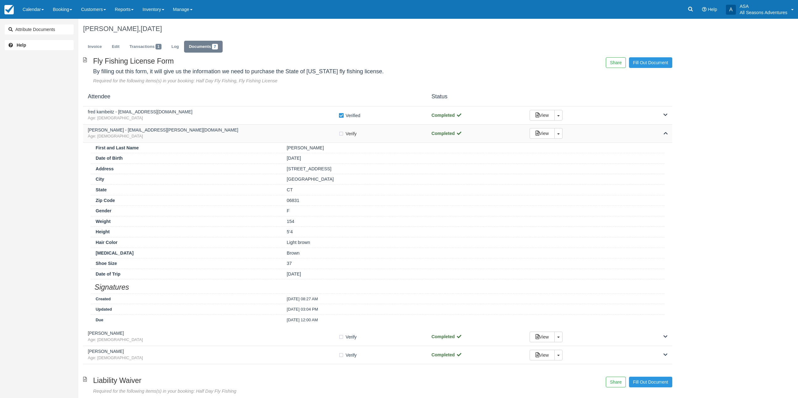
click at [342, 134] on label "Verify Verified" at bounding box center [349, 133] width 22 height 9
checkbox input "true"
click at [315, 133] on div "[PERSON_NAME] - [EMAIL_ADDRESS][PERSON_NAME][DOMAIN_NAME] Age: [DEMOGRAPHIC_DAT…" at bounding box center [213, 134] width 250 height 12
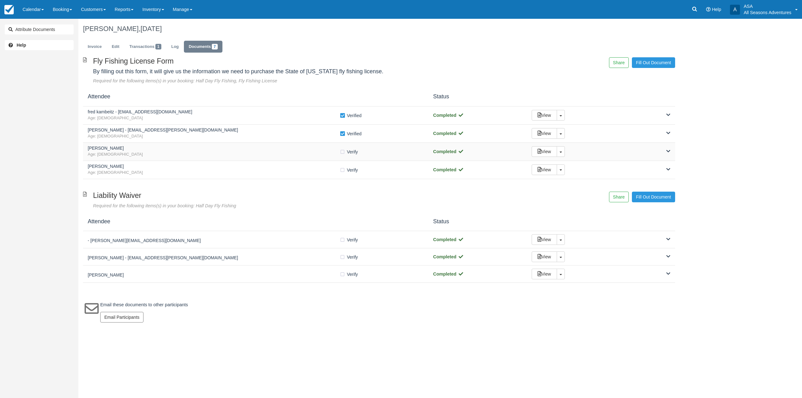
click at [310, 150] on h5 "[PERSON_NAME]" at bounding box center [214, 148] width 252 height 5
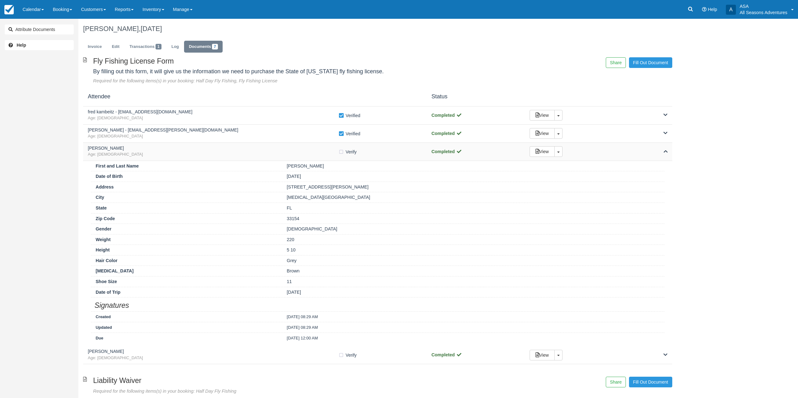
click at [186, 143] on div "Ronald Preiss Age: 64 Verify Verified Completed View Toggle Dropdown Detach" at bounding box center [377, 152] width 589 height 18
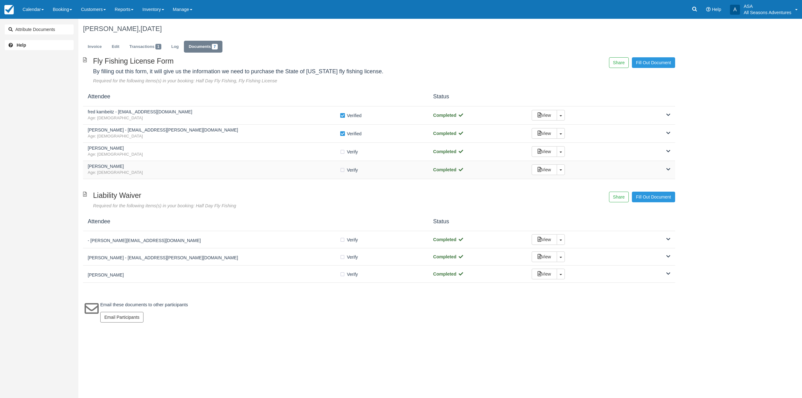
click at [183, 167] on h5 "Judith Preiss" at bounding box center [214, 166] width 252 height 5
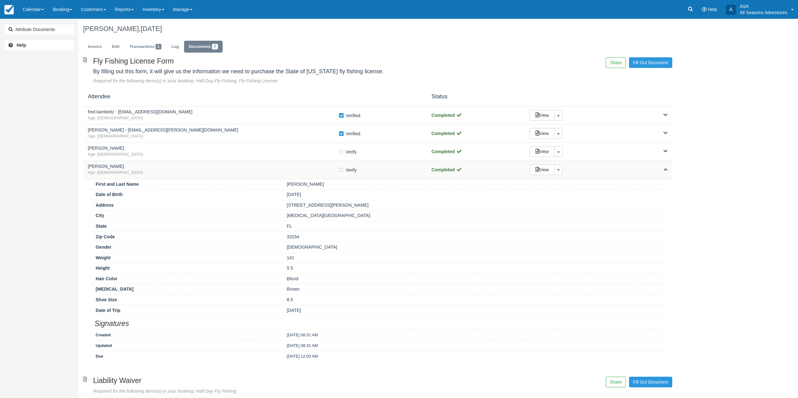
click at [341, 171] on label "Verify Verified" at bounding box center [349, 169] width 22 height 9
checkbox input "true"
click at [317, 173] on span "Age: 64" at bounding box center [213, 173] width 250 height 6
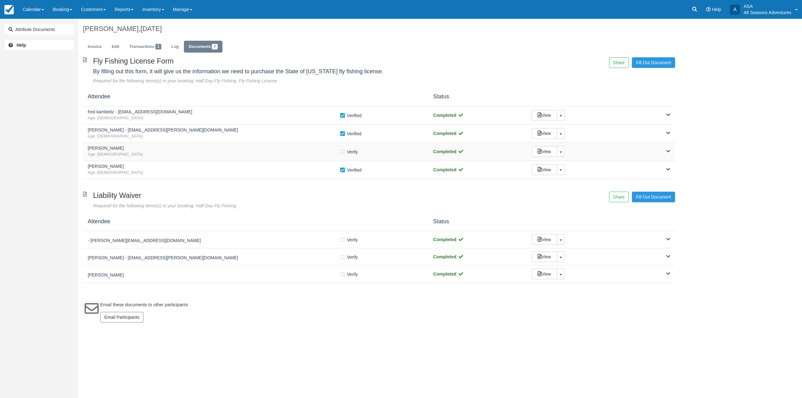
click at [309, 159] on div "Ronald Preiss Age: 64 Verify Verified Completed View Toggle Dropdown Detach" at bounding box center [379, 152] width 592 height 18
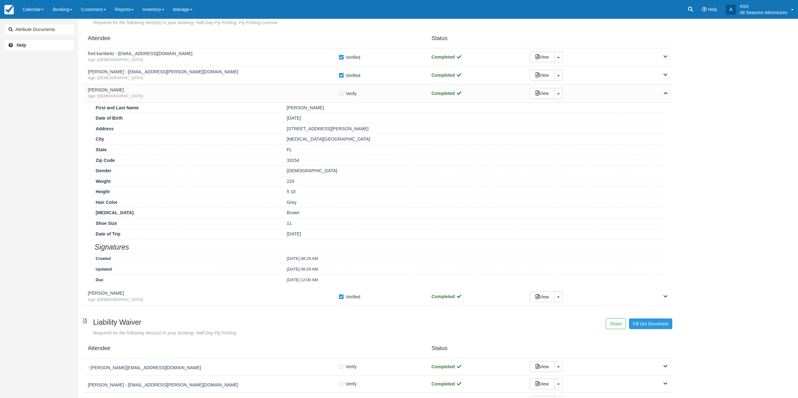
scroll to position [63, 0]
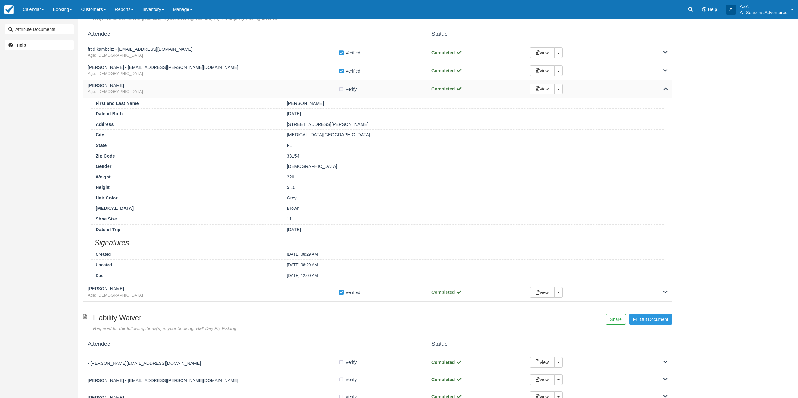
drag, startPoint x: 342, startPoint y: 90, endPoint x: 306, endPoint y: 93, distance: 36.6
click at [342, 90] on label "Verify Verified" at bounding box center [349, 89] width 22 height 9
checkbox input "true"
click at [293, 94] on span "Age: 64" at bounding box center [213, 92] width 250 height 6
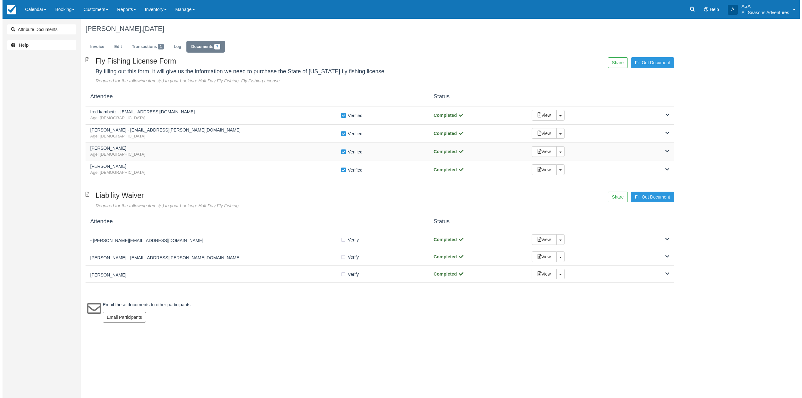
scroll to position [0, 0]
click at [87, 47] on link "Invoice" at bounding box center [95, 47] width 24 height 12
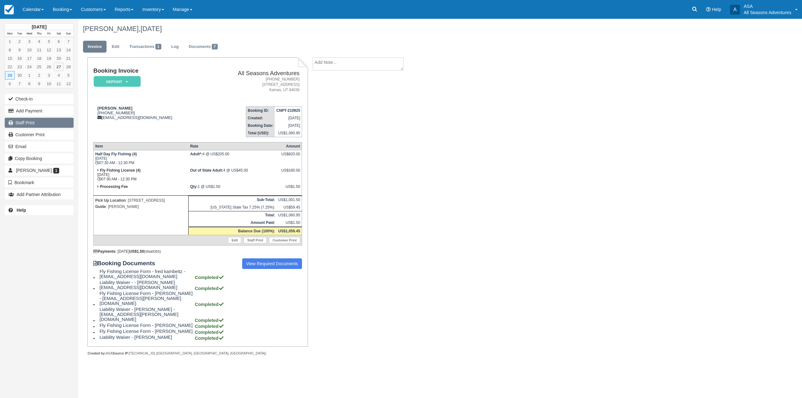
click at [59, 122] on link "Staff Print" at bounding box center [39, 123] width 69 height 10
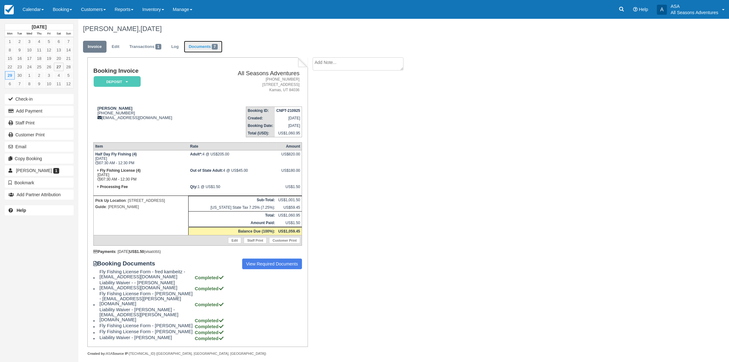
click at [212, 52] on link "Documents 7" at bounding box center [203, 47] width 38 height 12
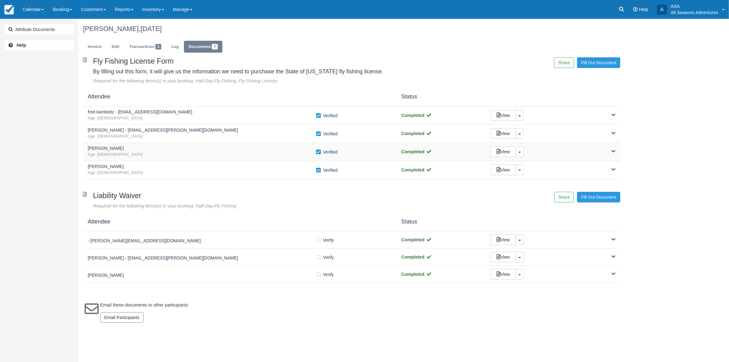
click at [233, 156] on span "Age: [DEMOGRAPHIC_DATA]" at bounding box center [202, 155] width 228 height 6
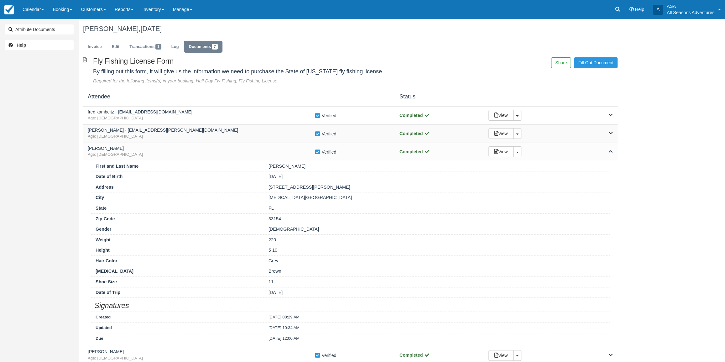
click at [217, 132] on h5 "[PERSON_NAME] - [EMAIL_ADDRESS][PERSON_NAME][DOMAIN_NAME]" at bounding box center [201, 130] width 227 height 5
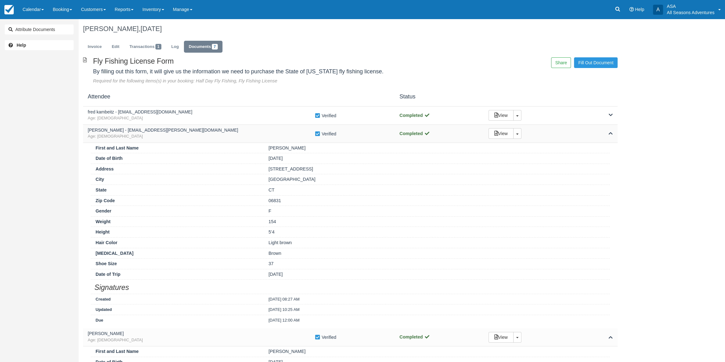
click at [216, 131] on h5 "[PERSON_NAME] - [EMAIL_ADDRESS][PERSON_NAME][DOMAIN_NAME]" at bounding box center [201, 130] width 227 height 5
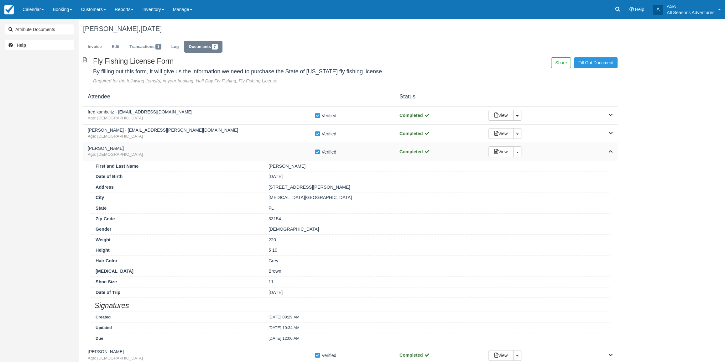
click at [211, 155] on span "Age: [DEMOGRAPHIC_DATA]" at bounding box center [201, 155] width 227 height 6
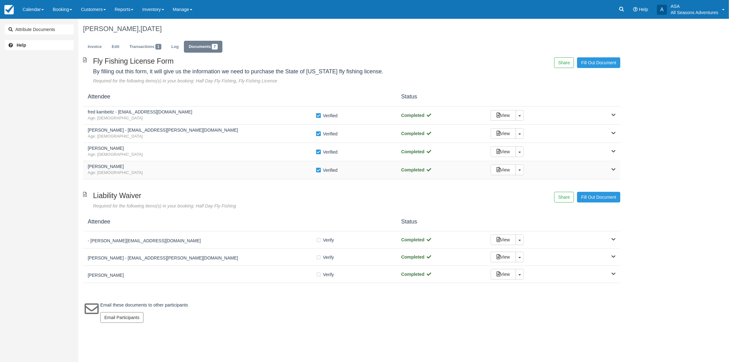
click at [205, 169] on div "[PERSON_NAME] Age: [DEMOGRAPHIC_DATA]" at bounding box center [202, 170] width 228 height 12
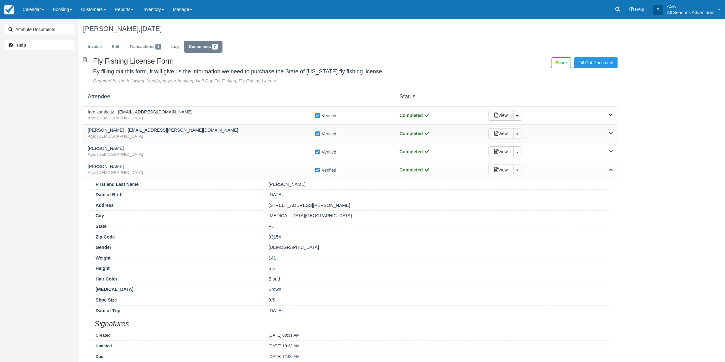
click at [218, 125] on div "[PERSON_NAME] - [EMAIL_ADDRESS][PERSON_NAME][DOMAIN_NAME] Age: [DEMOGRAPHIC_DAT…" at bounding box center [350, 134] width 535 height 18
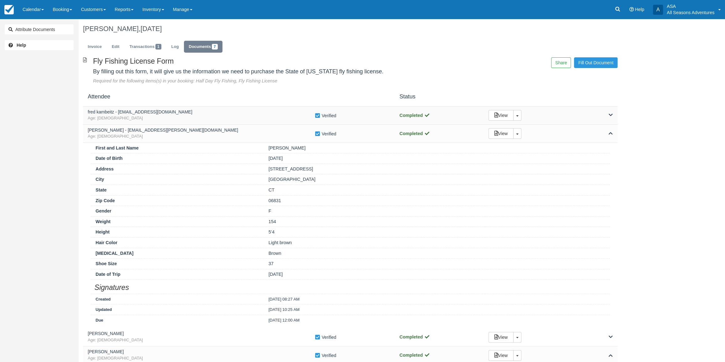
click at [219, 120] on span "Age: [DEMOGRAPHIC_DATA]" at bounding box center [201, 118] width 227 height 6
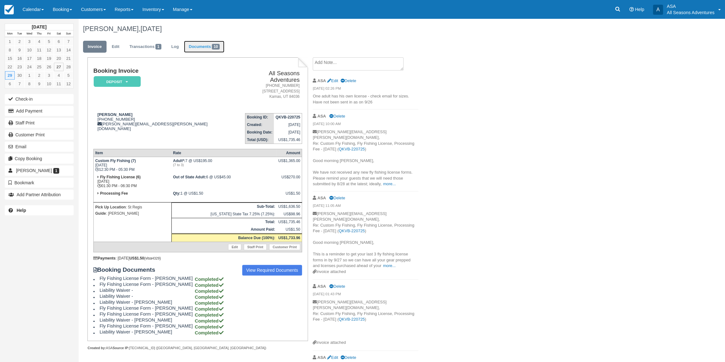
click at [197, 50] on link "Documents 10" at bounding box center [204, 47] width 40 height 12
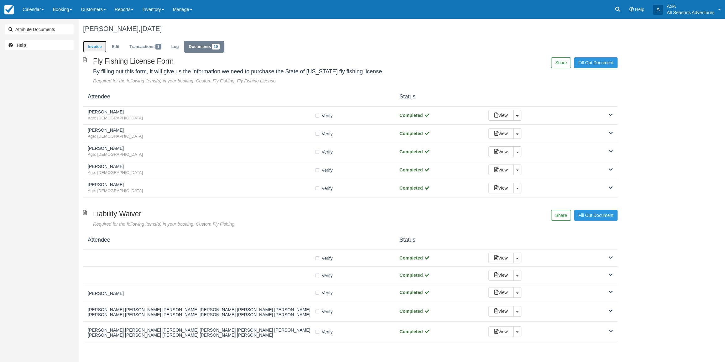
click at [99, 44] on link "Invoice" at bounding box center [95, 47] width 24 height 12
